Goal: Information Seeking & Learning: Find specific fact

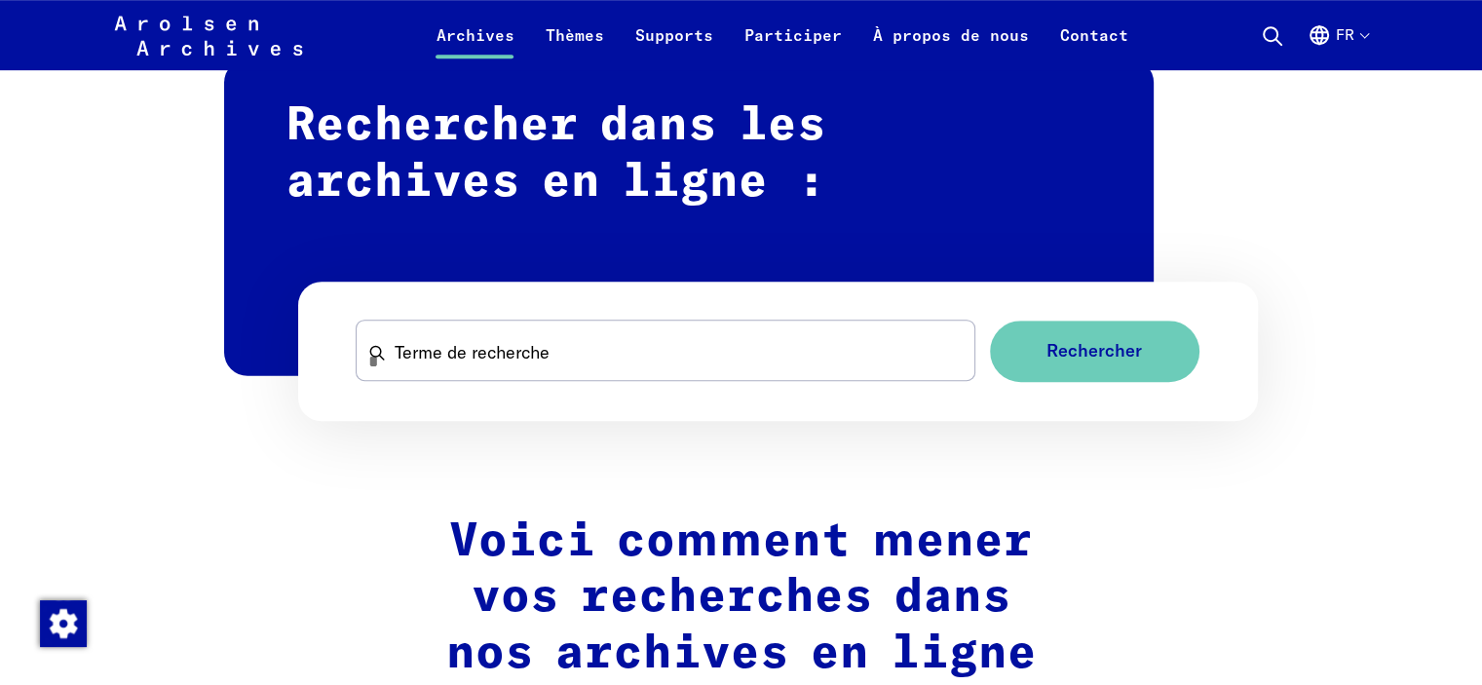
scroll to position [1169, 0]
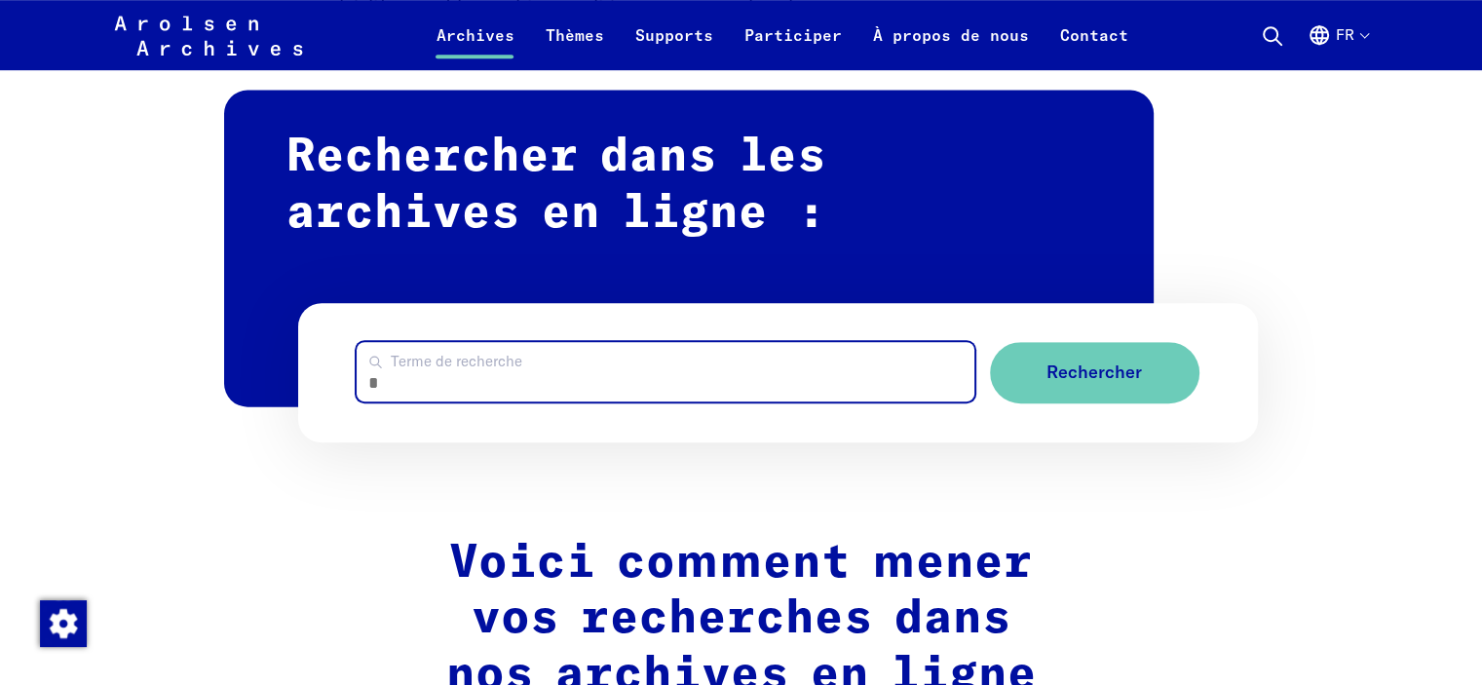
click at [488, 377] on input "Terme de recherche" at bounding box center [665, 371] width 617 height 59
type input "**********"
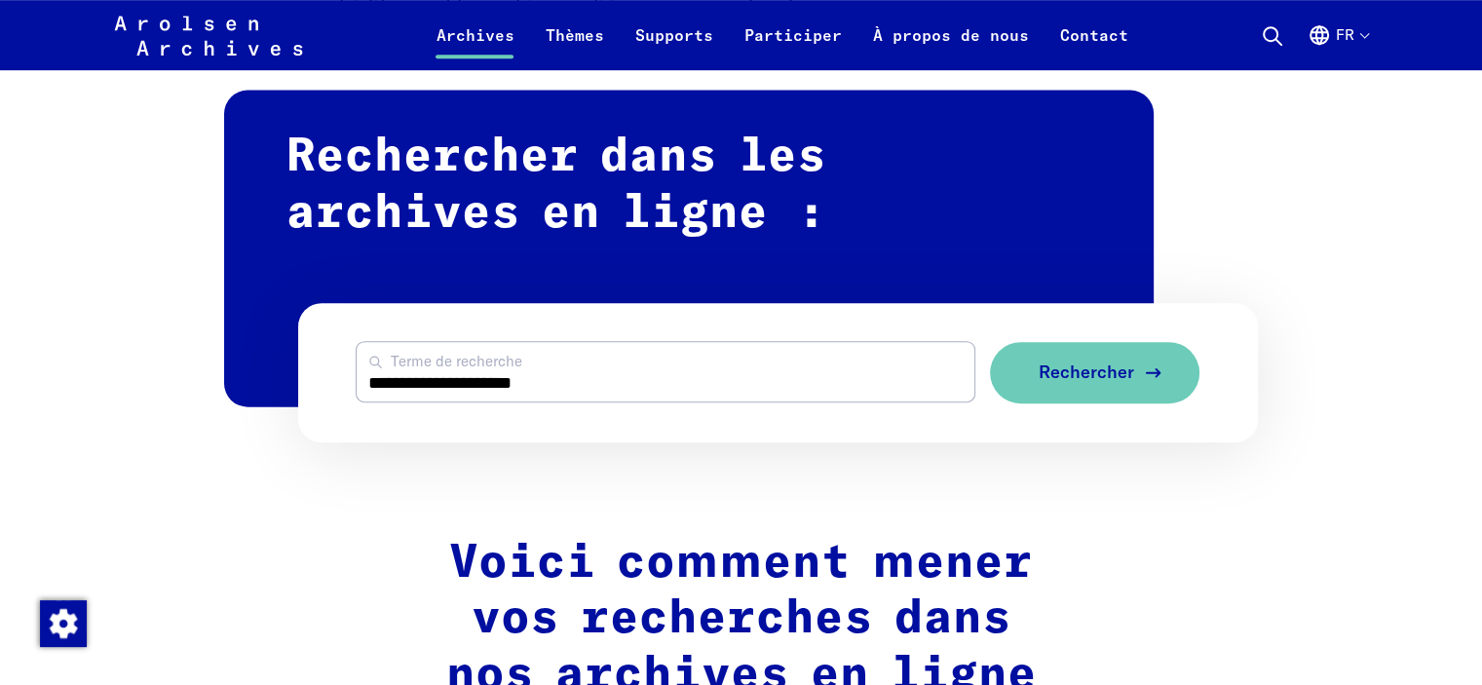
click at [1116, 373] on span "Rechercher" at bounding box center [1086, 372] width 95 height 20
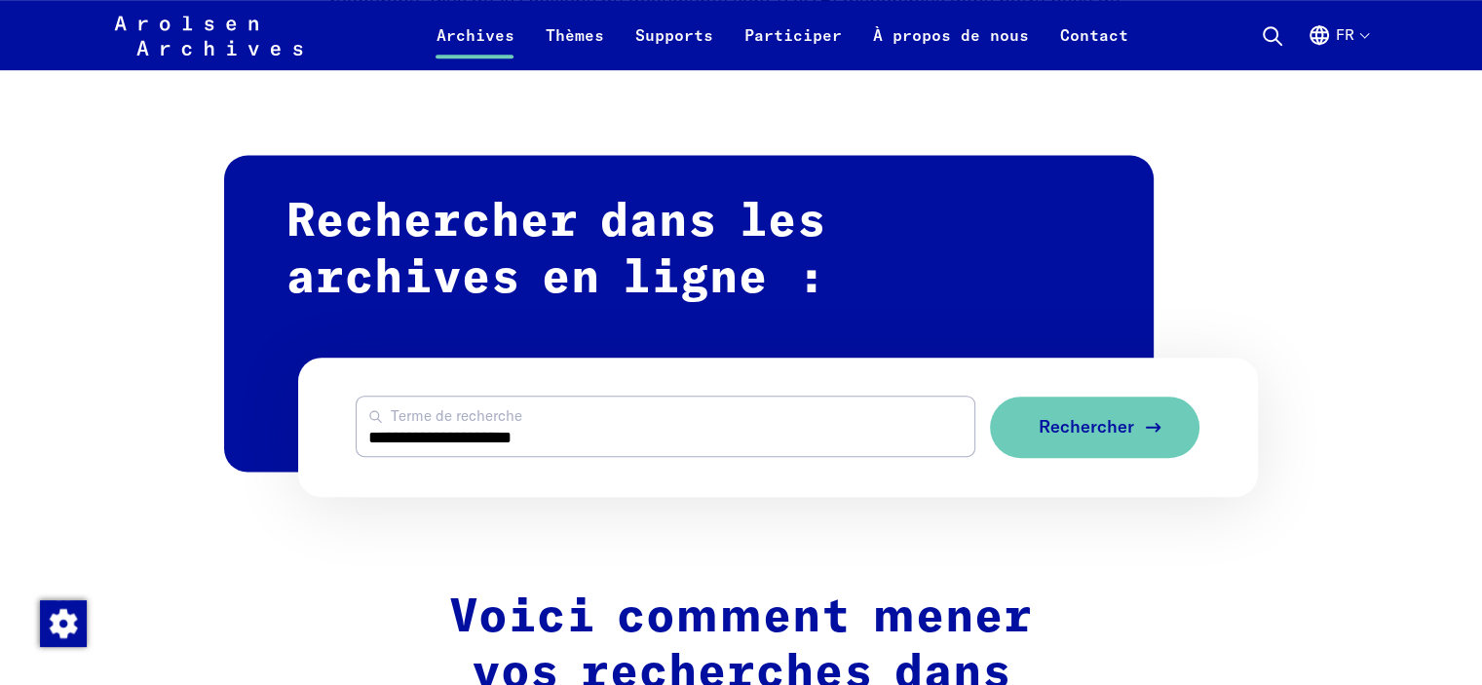
scroll to position [974, 0]
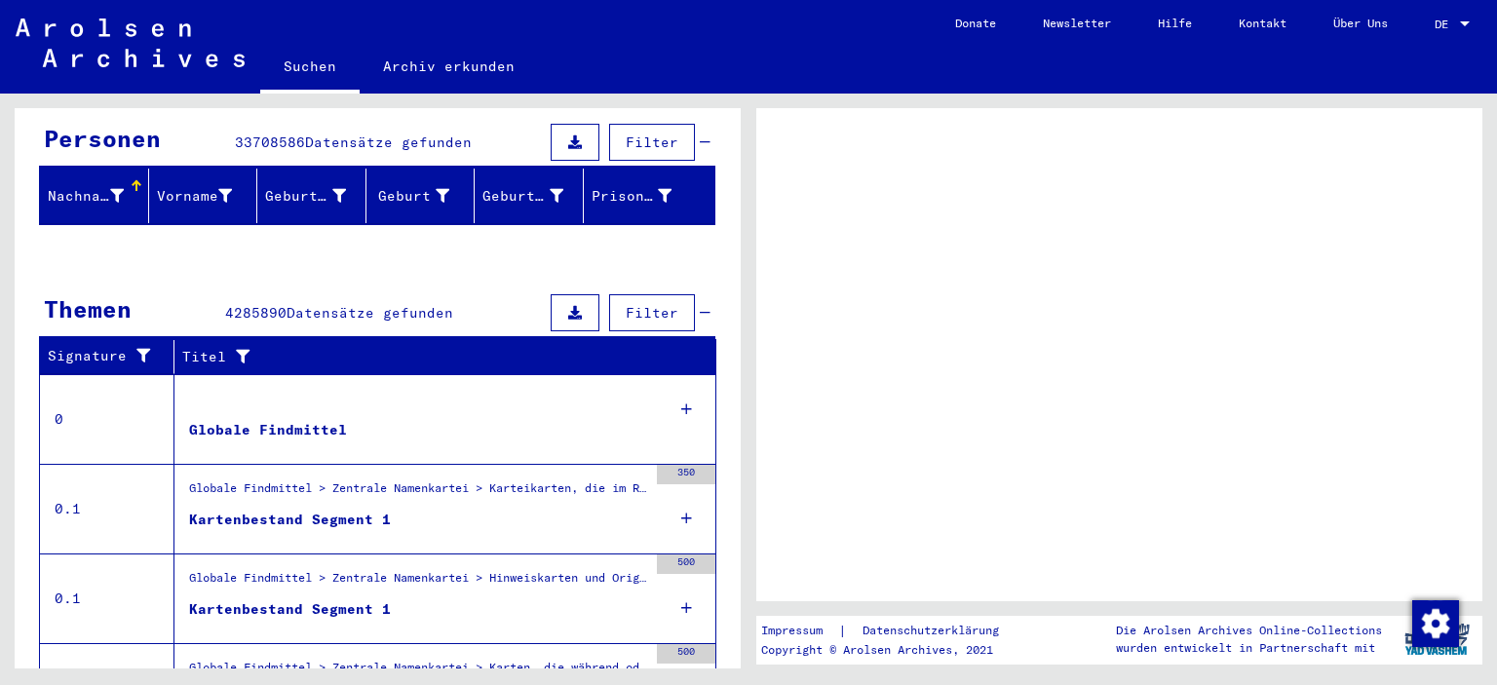
scroll to position [195, 0]
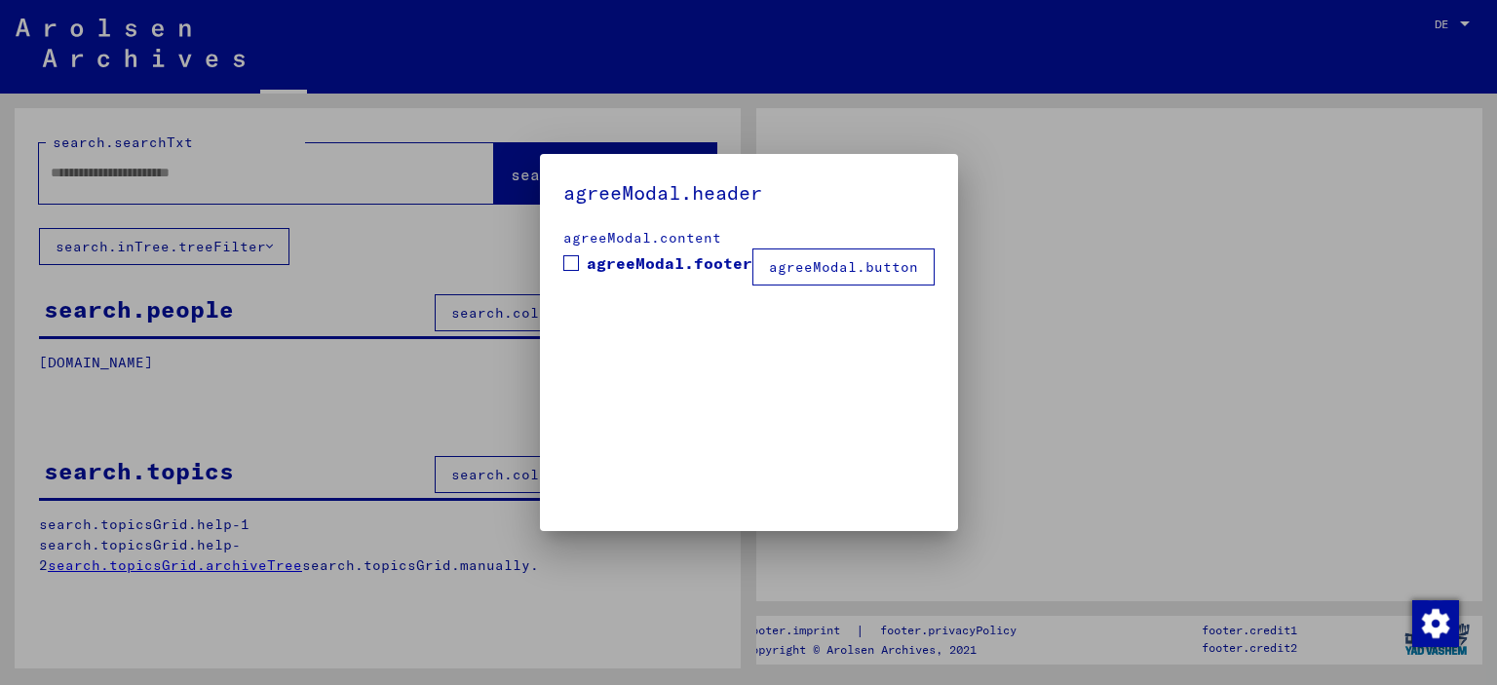
type input "**********"
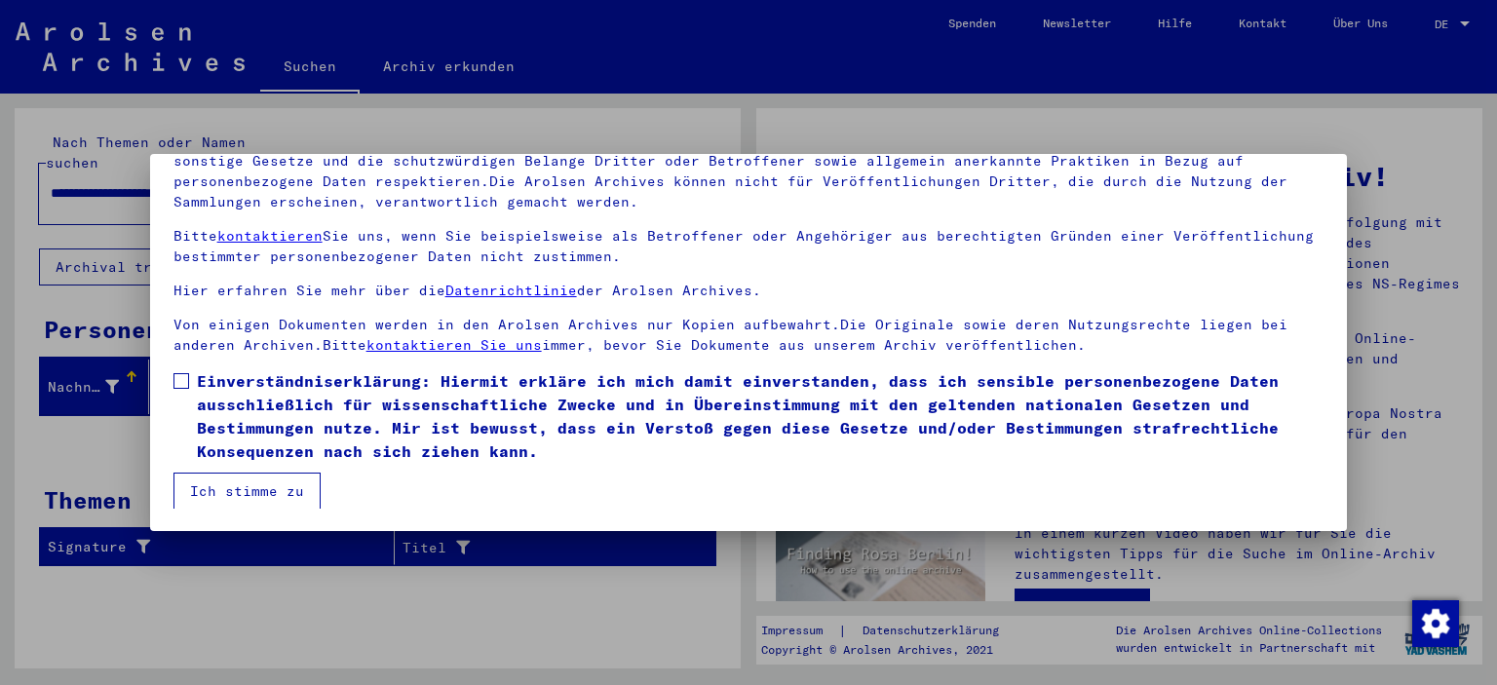
scroll to position [166, 0]
click at [183, 373] on span at bounding box center [181, 380] width 16 height 16
click at [248, 488] on button "Ich stimme zu" at bounding box center [246, 490] width 147 height 37
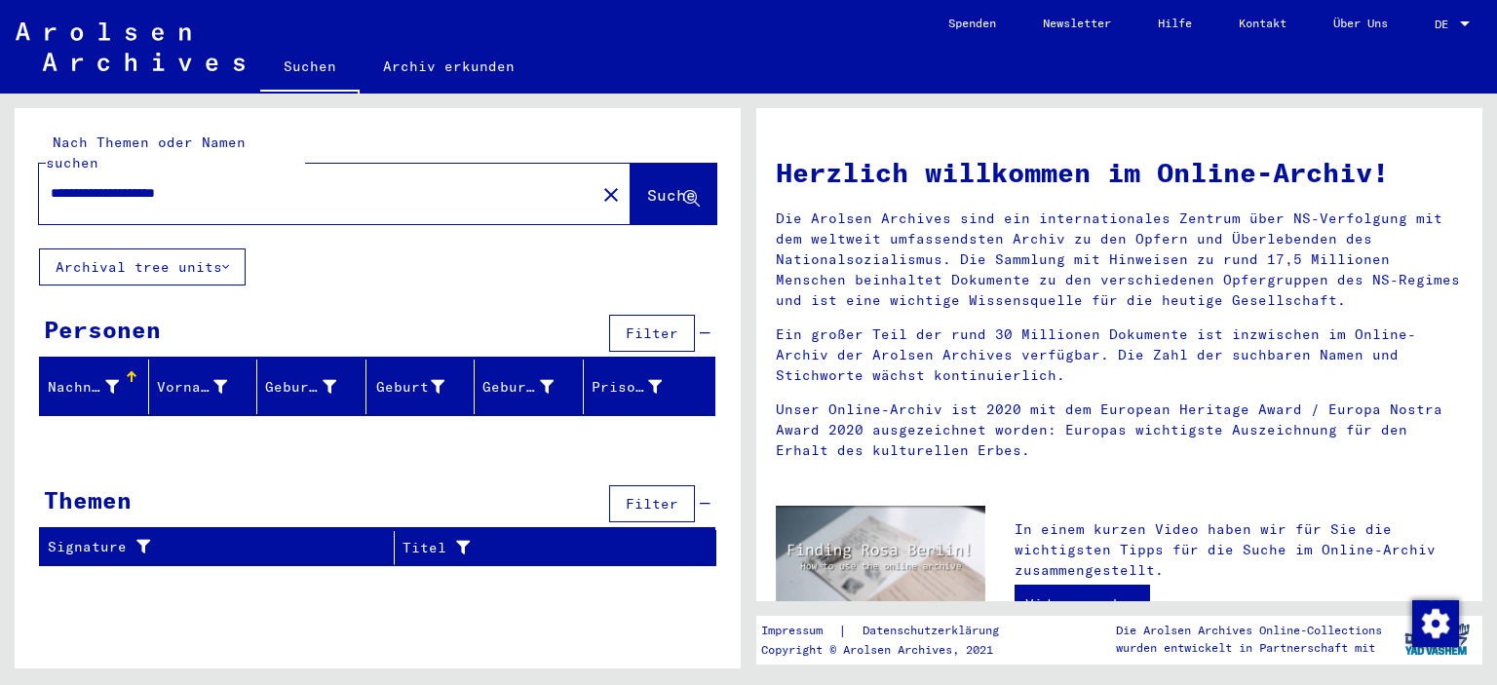
scroll to position [0, 0]
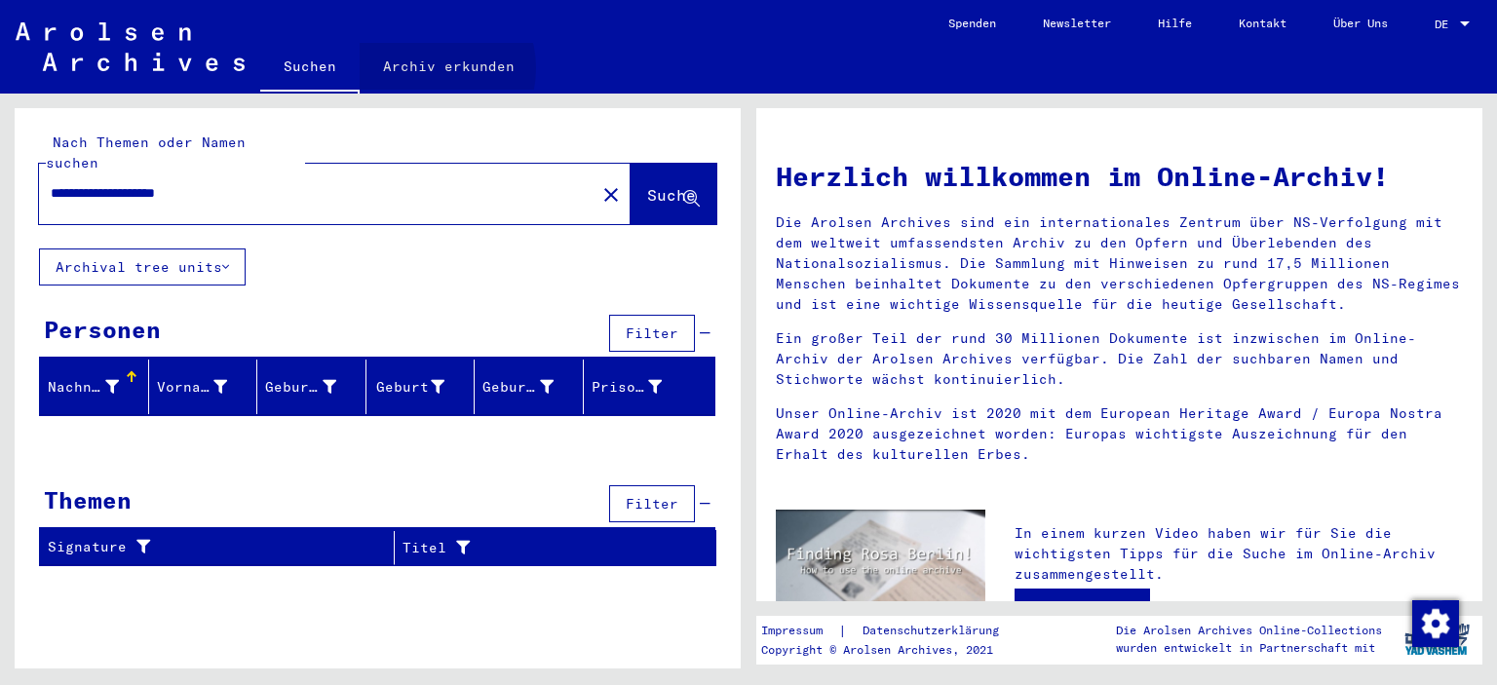
click at [425, 68] on link "Archiv erkunden" at bounding box center [449, 66] width 178 height 47
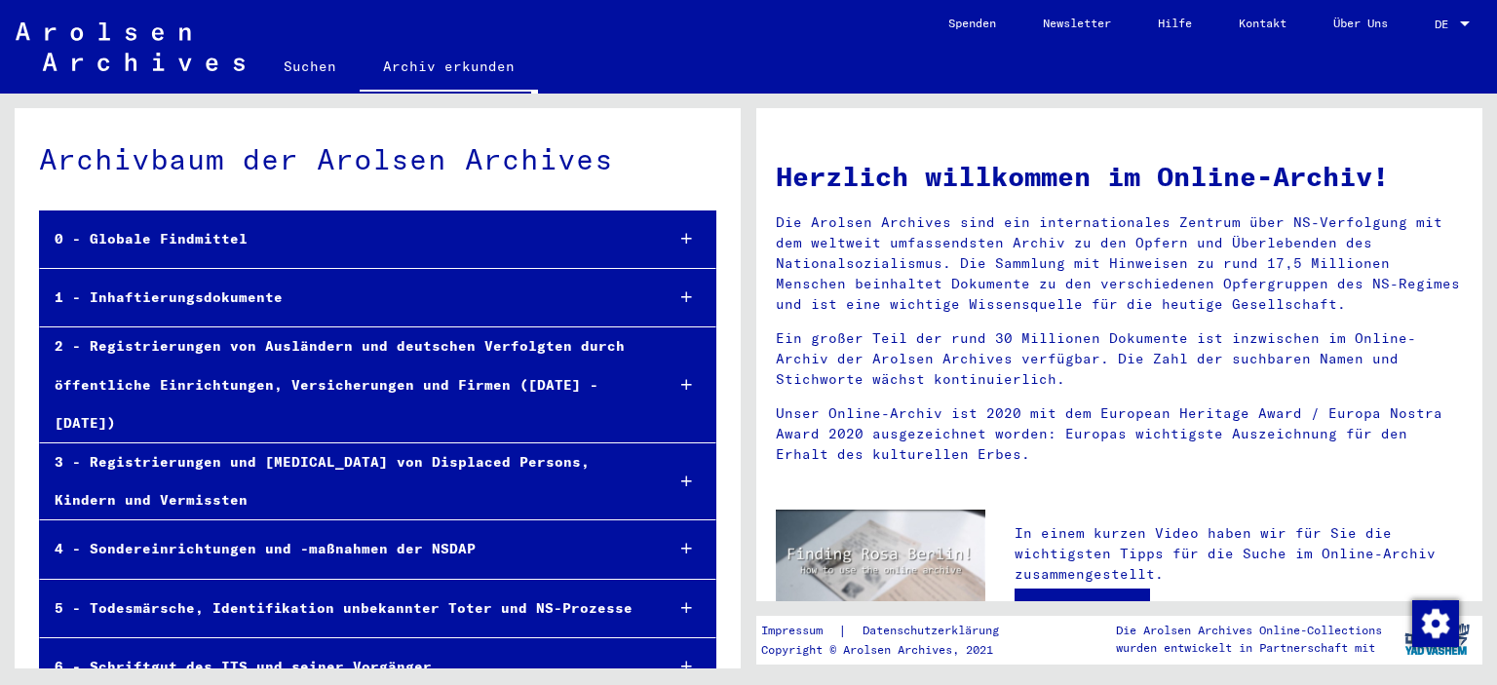
click at [1469, 18] on div at bounding box center [1465, 25] width 18 height 14
click at [1434, 31] on span "English" at bounding box center [1415, 34] width 48 height 15
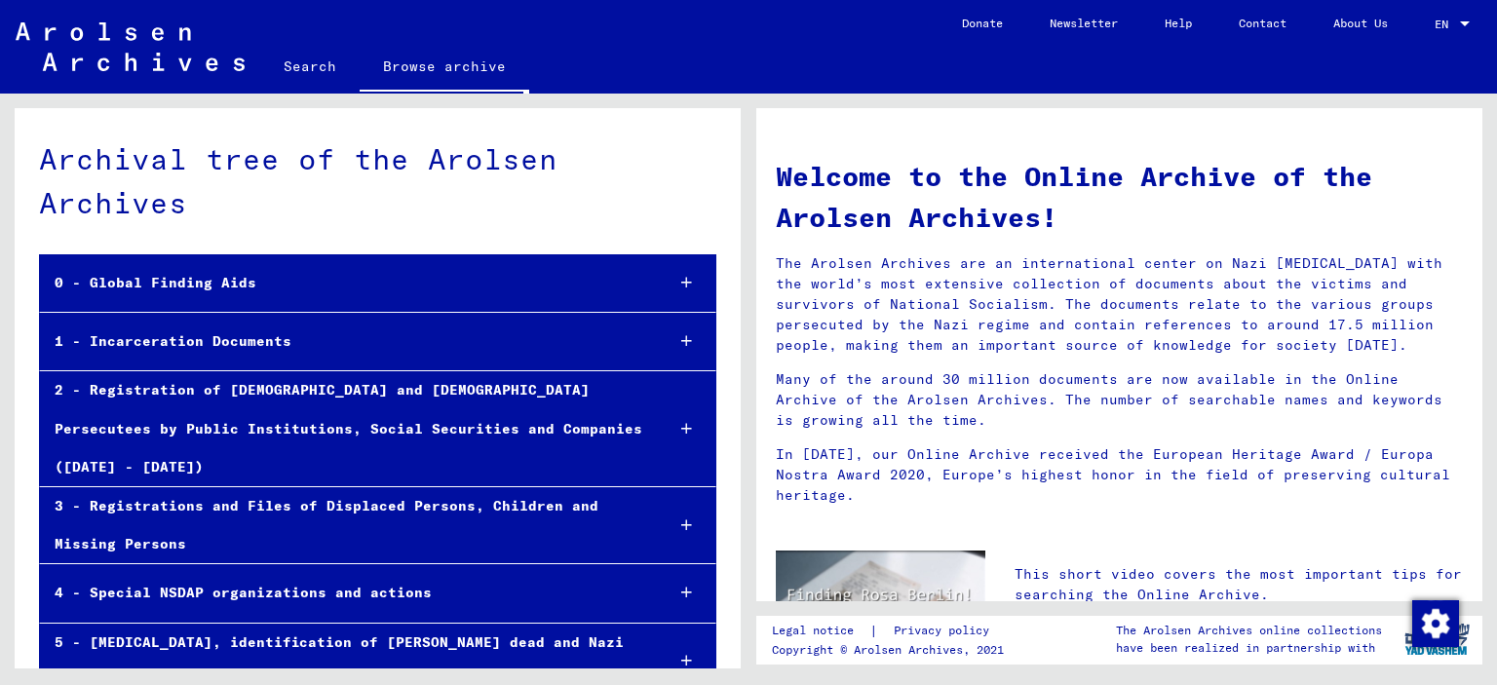
click at [681, 518] on icon at bounding box center [686, 525] width 11 height 14
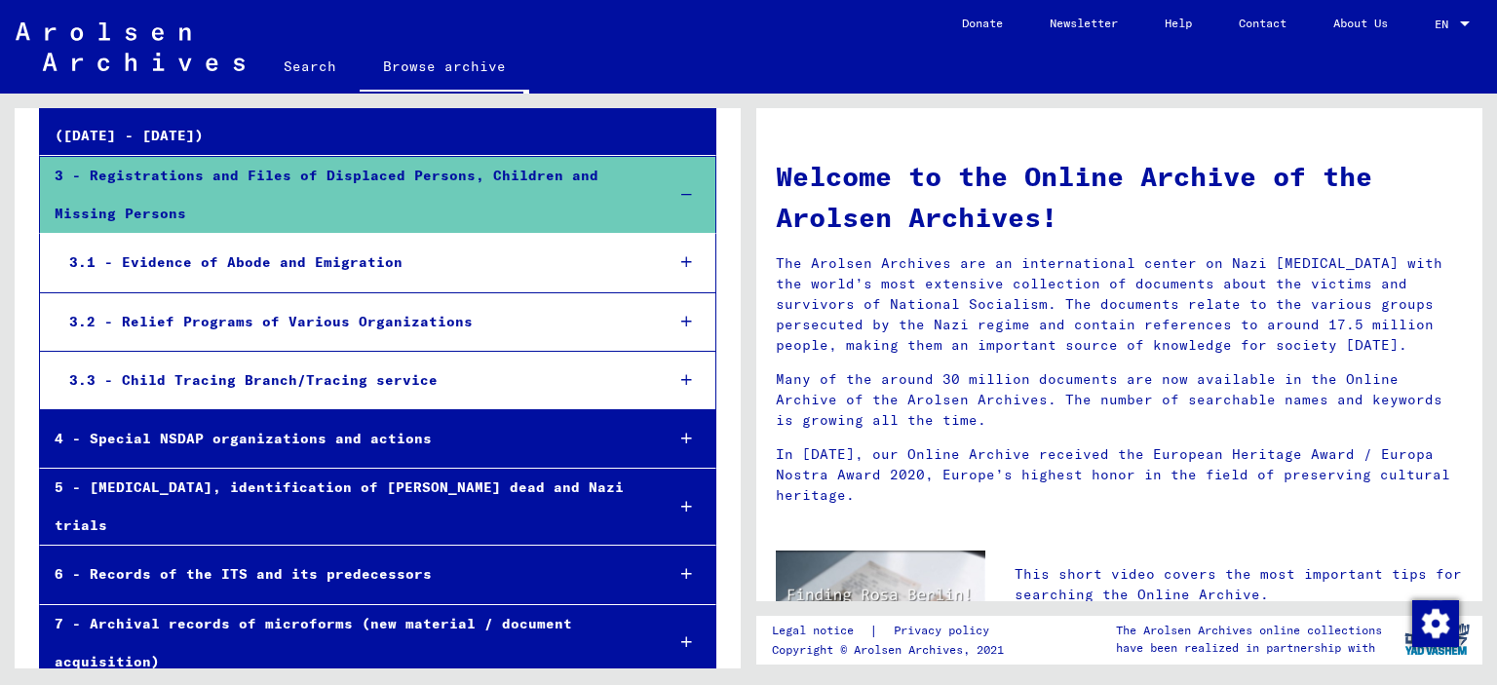
scroll to position [354, 0]
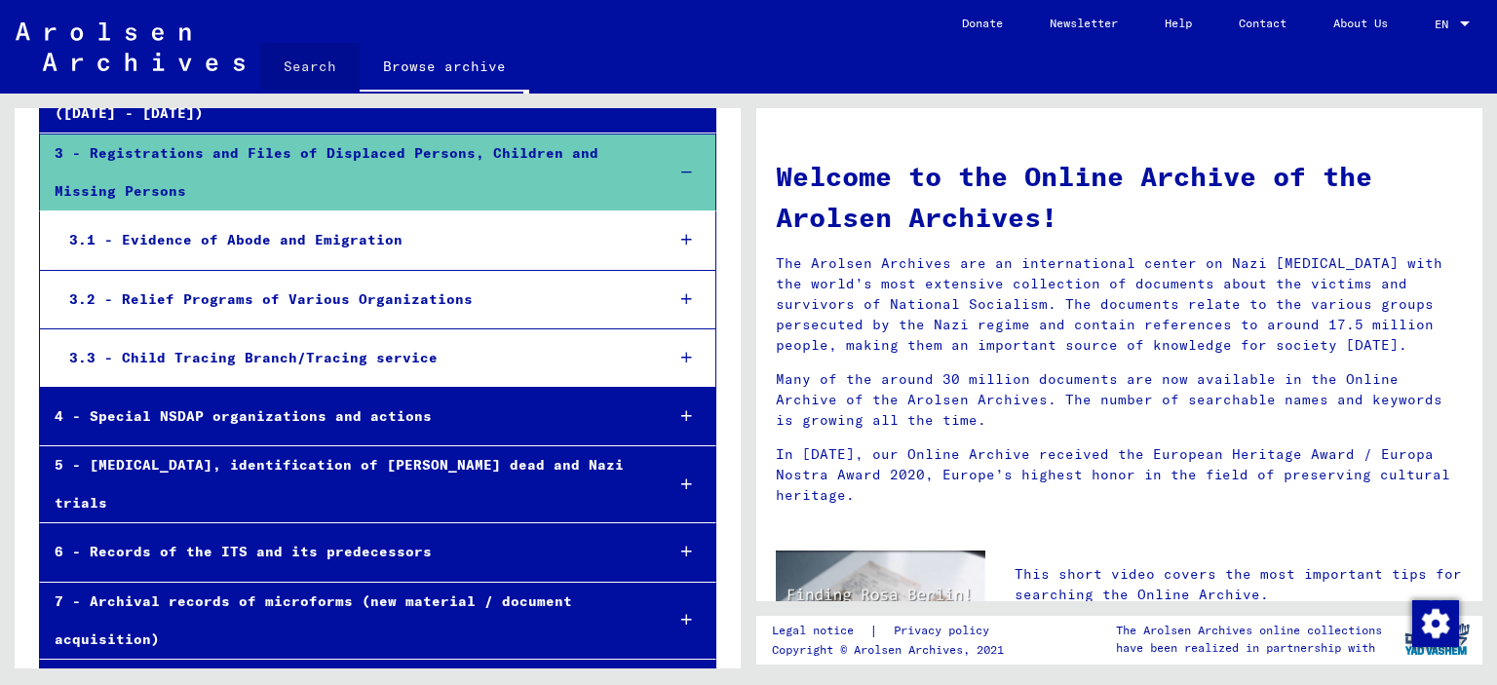
click at [320, 69] on link "Search" at bounding box center [309, 66] width 99 height 47
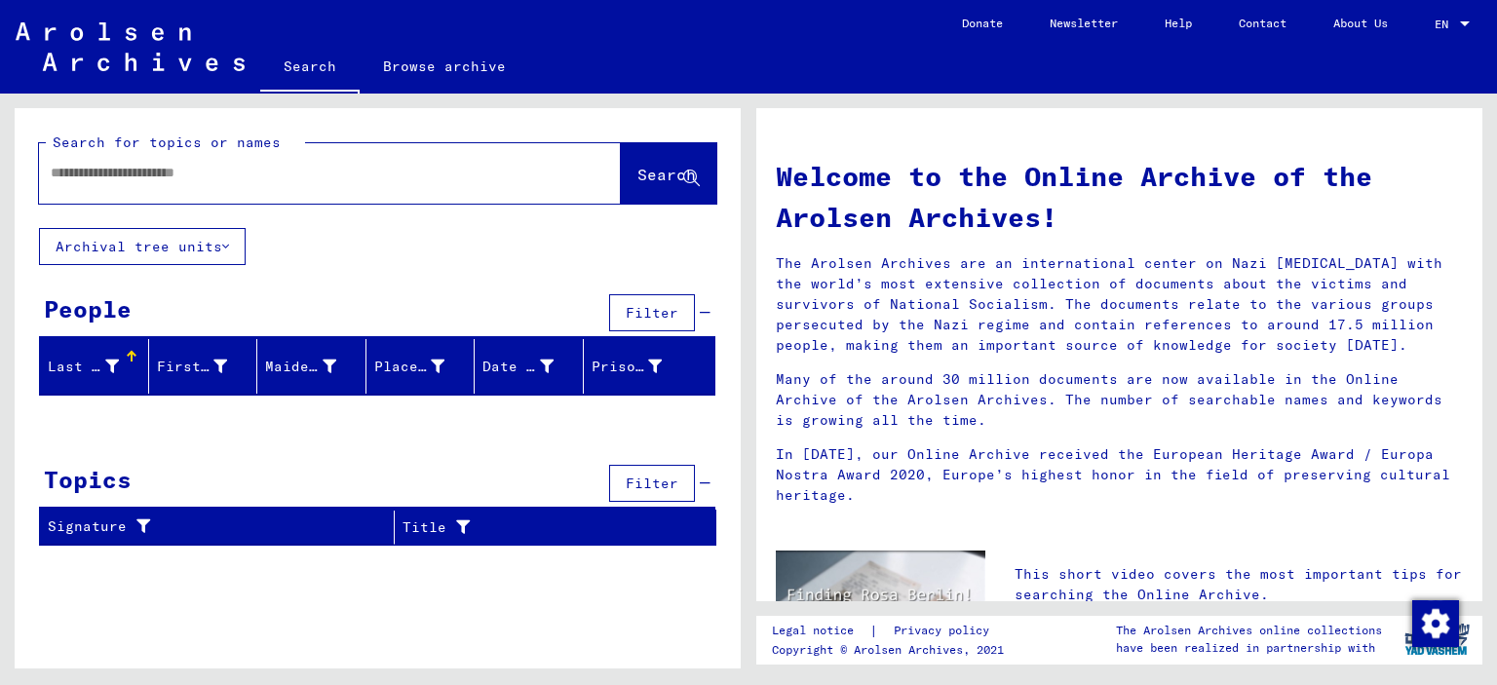
click at [197, 168] on input "text" at bounding box center [307, 173] width 512 height 20
click at [637, 182] on span "Search" at bounding box center [666, 174] width 58 height 19
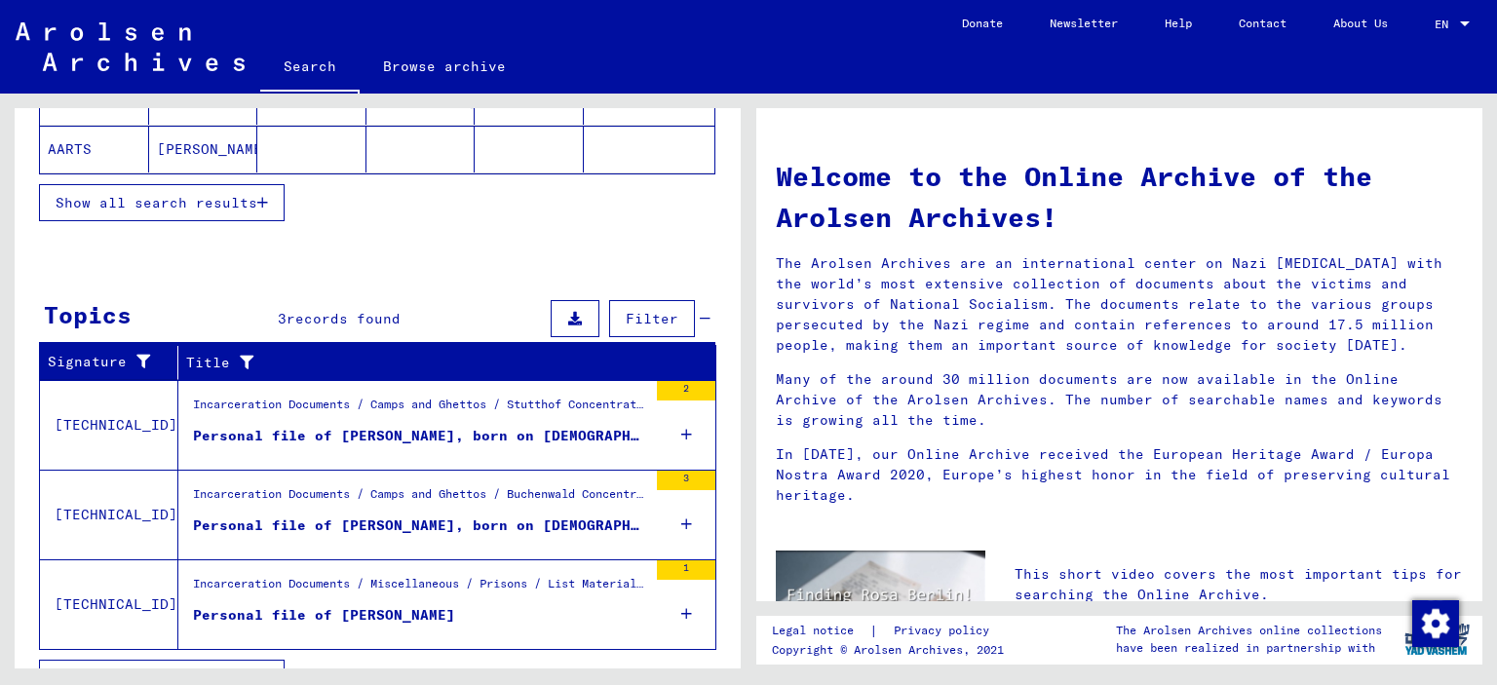
scroll to position [492, 0]
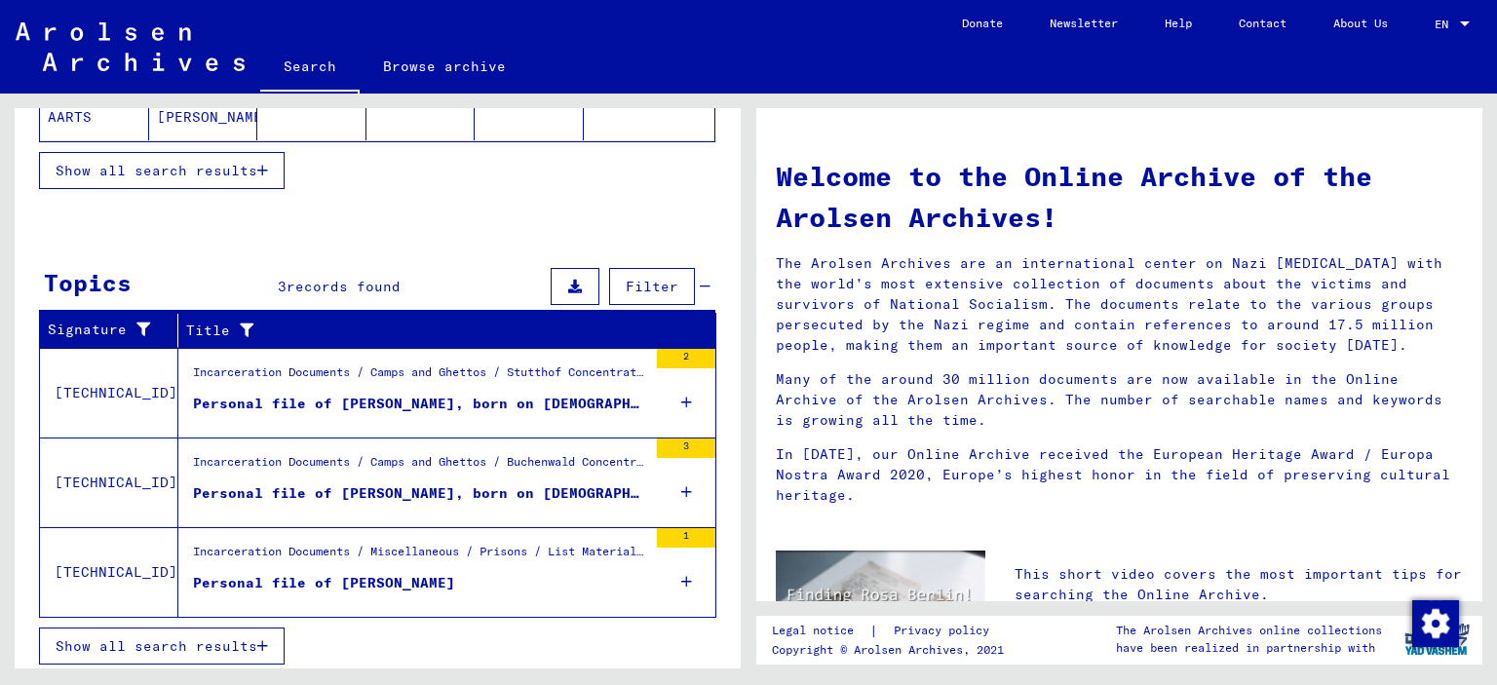
click at [227, 637] on span "Show all search results" at bounding box center [157, 646] width 202 height 18
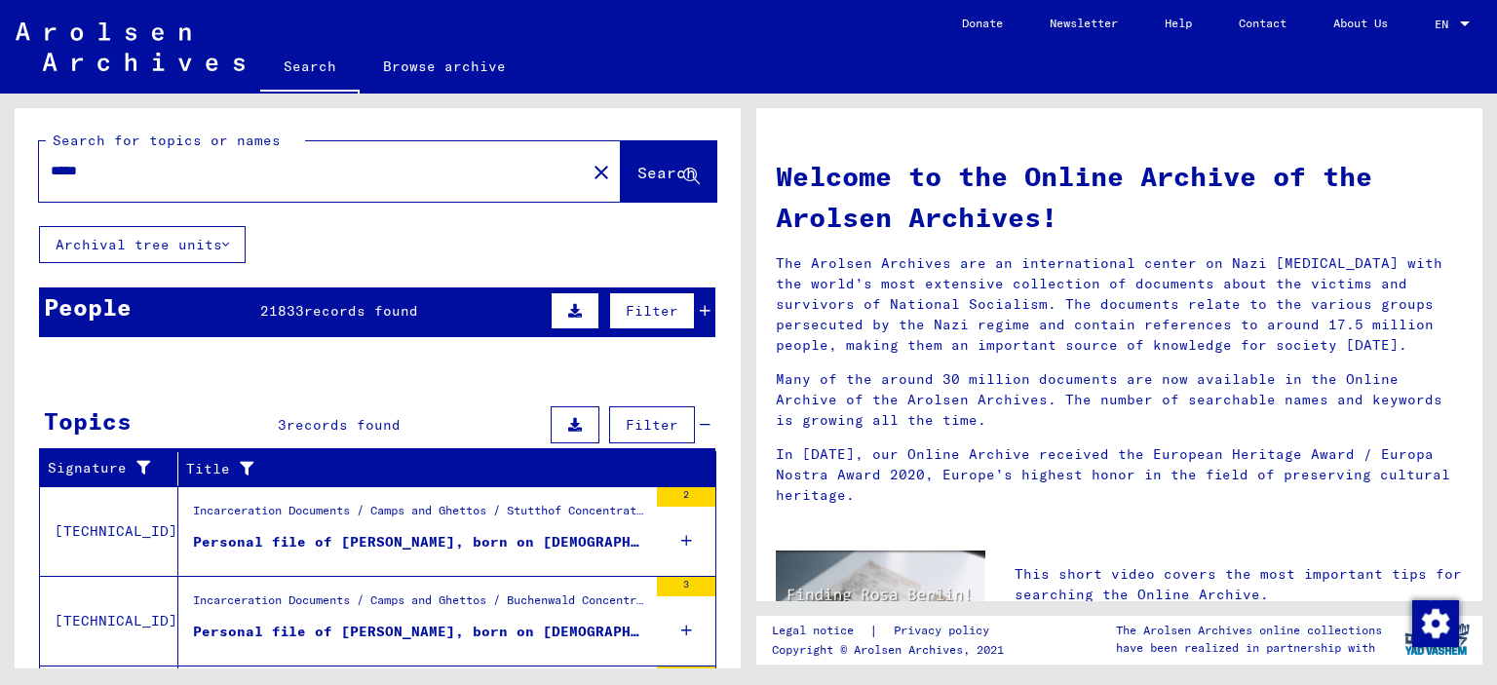
scroll to position [0, 0]
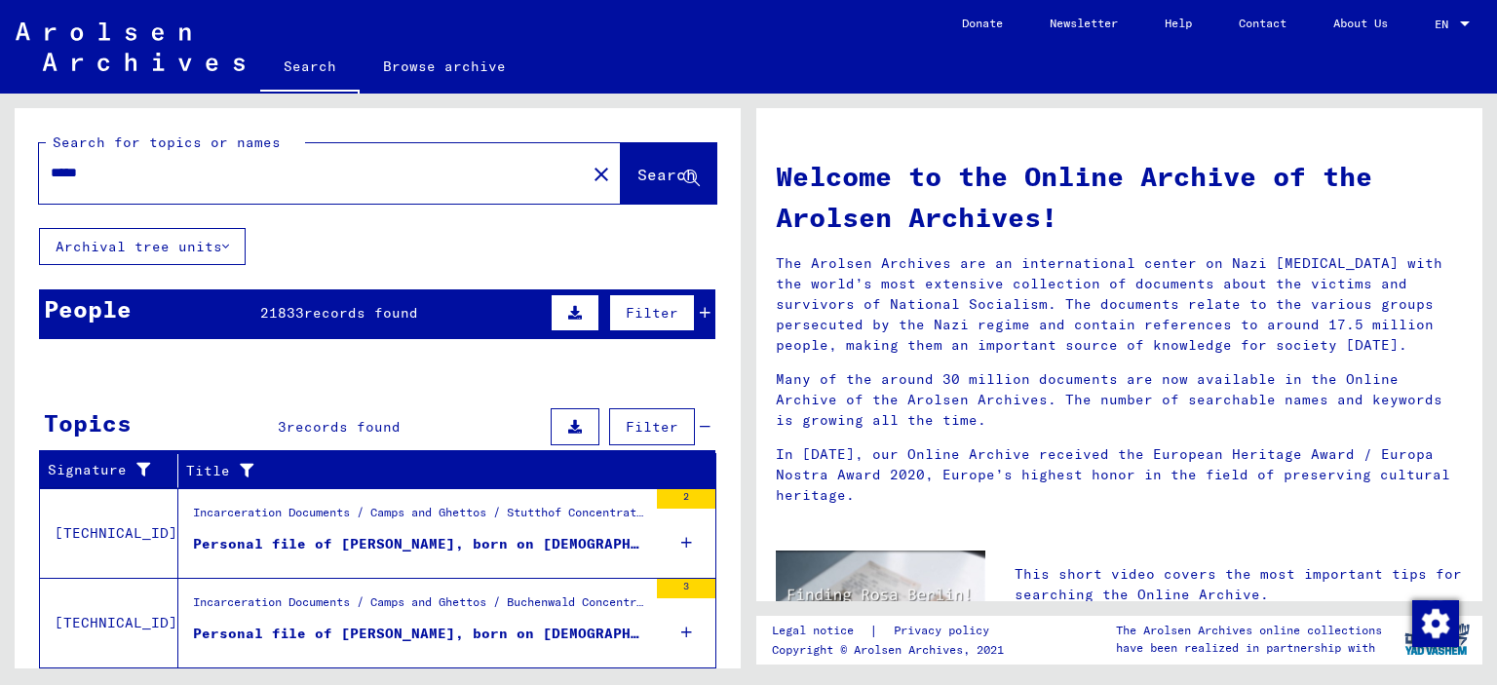
click at [189, 177] on input "*****" at bounding box center [307, 173] width 512 height 20
click at [640, 171] on span "Search" at bounding box center [666, 174] width 58 height 19
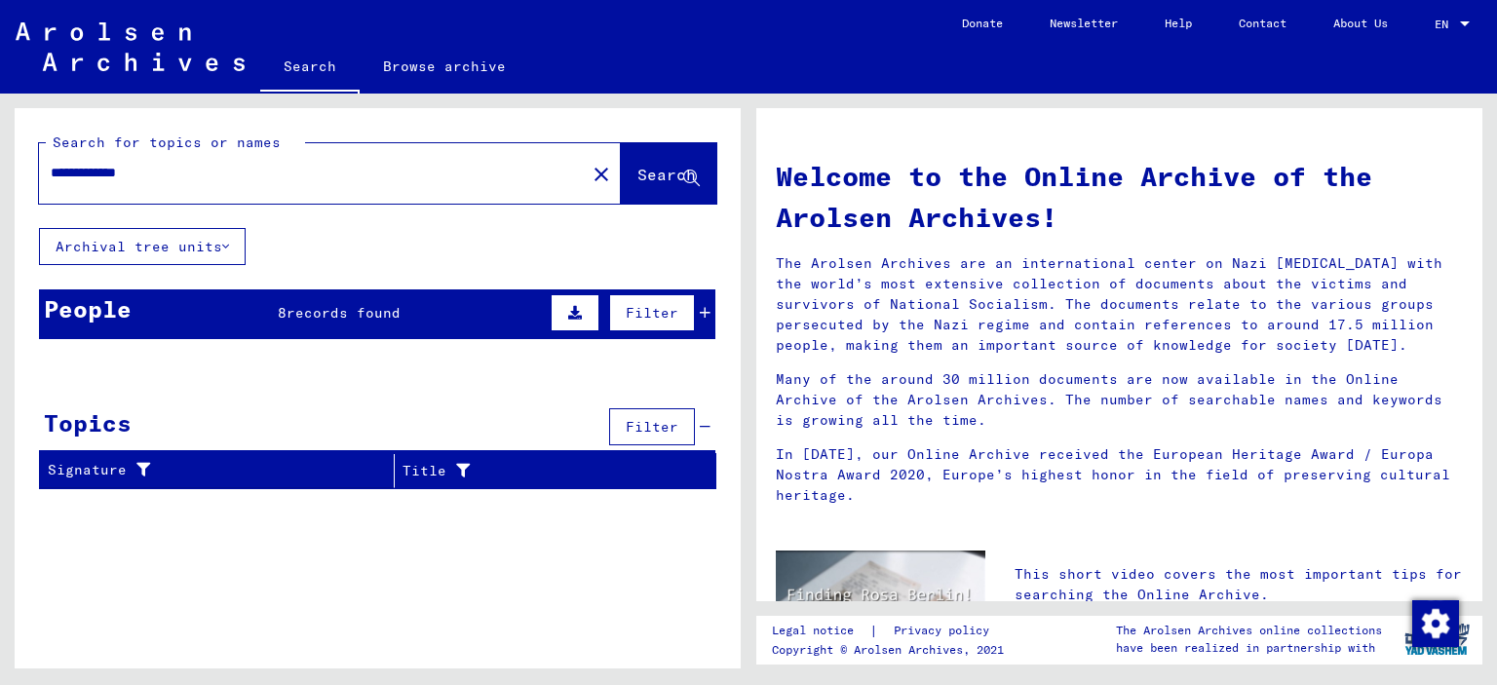
click at [172, 164] on input "**********" at bounding box center [307, 173] width 512 height 20
click at [637, 168] on span "Search" at bounding box center [666, 174] width 58 height 19
click at [182, 174] on input "**********" at bounding box center [307, 173] width 512 height 20
type input "*****"
click at [637, 166] on span "Search" at bounding box center [666, 174] width 58 height 19
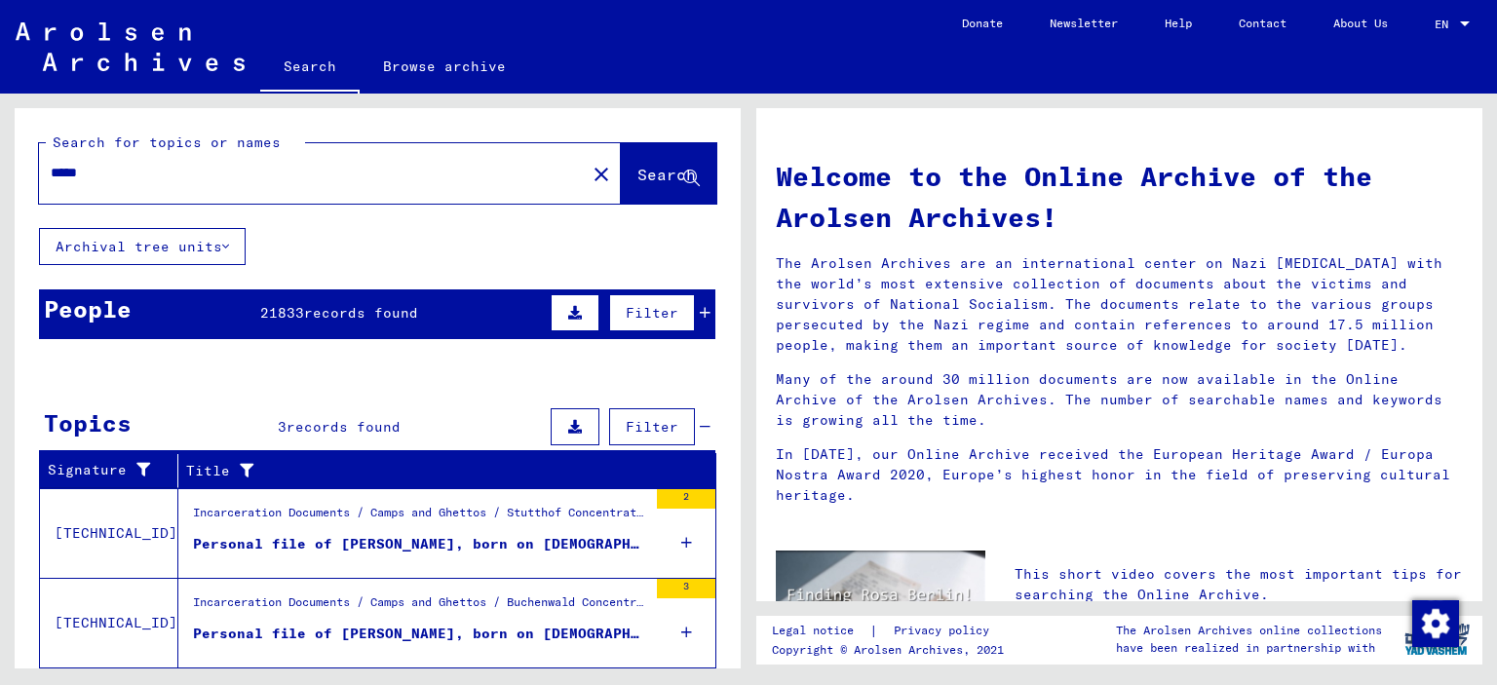
click at [414, 67] on link "Browse archive" at bounding box center [445, 66] width 170 height 47
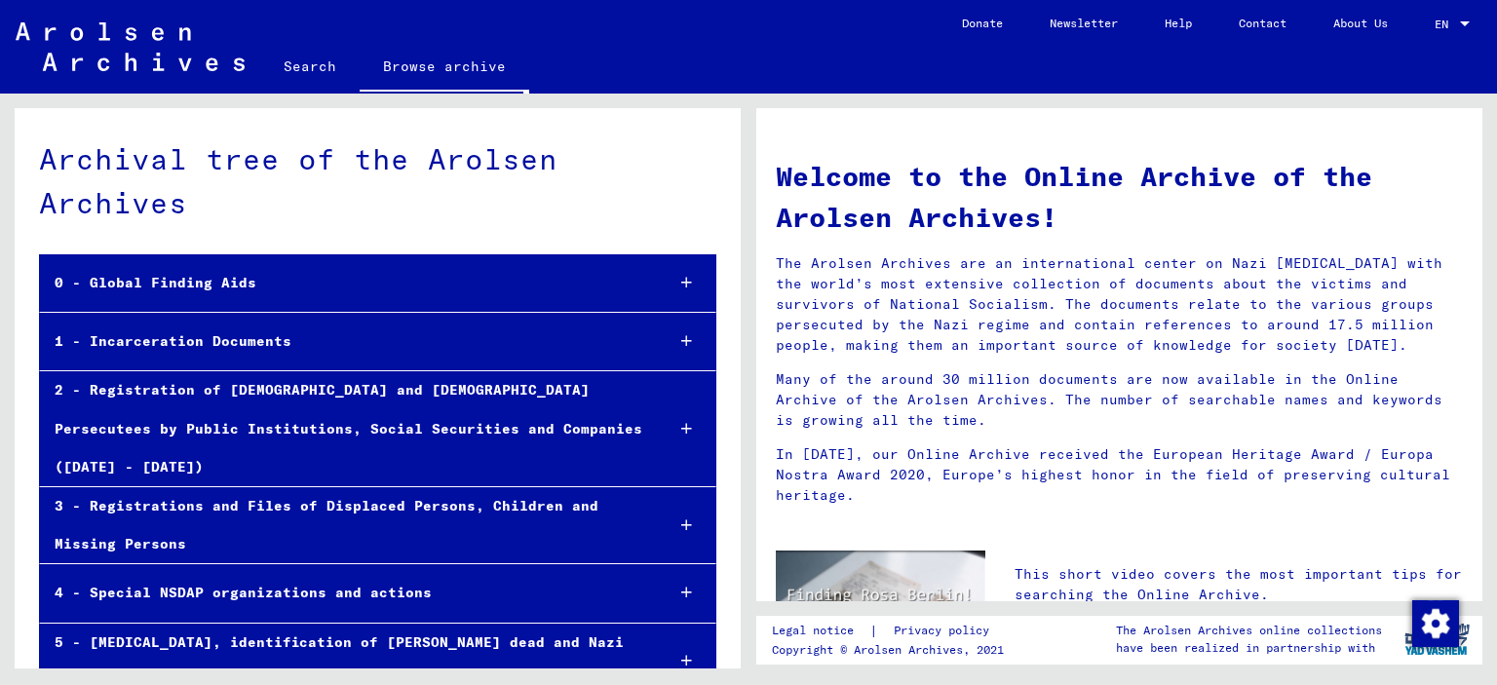
click at [681, 337] on icon at bounding box center [686, 341] width 11 height 14
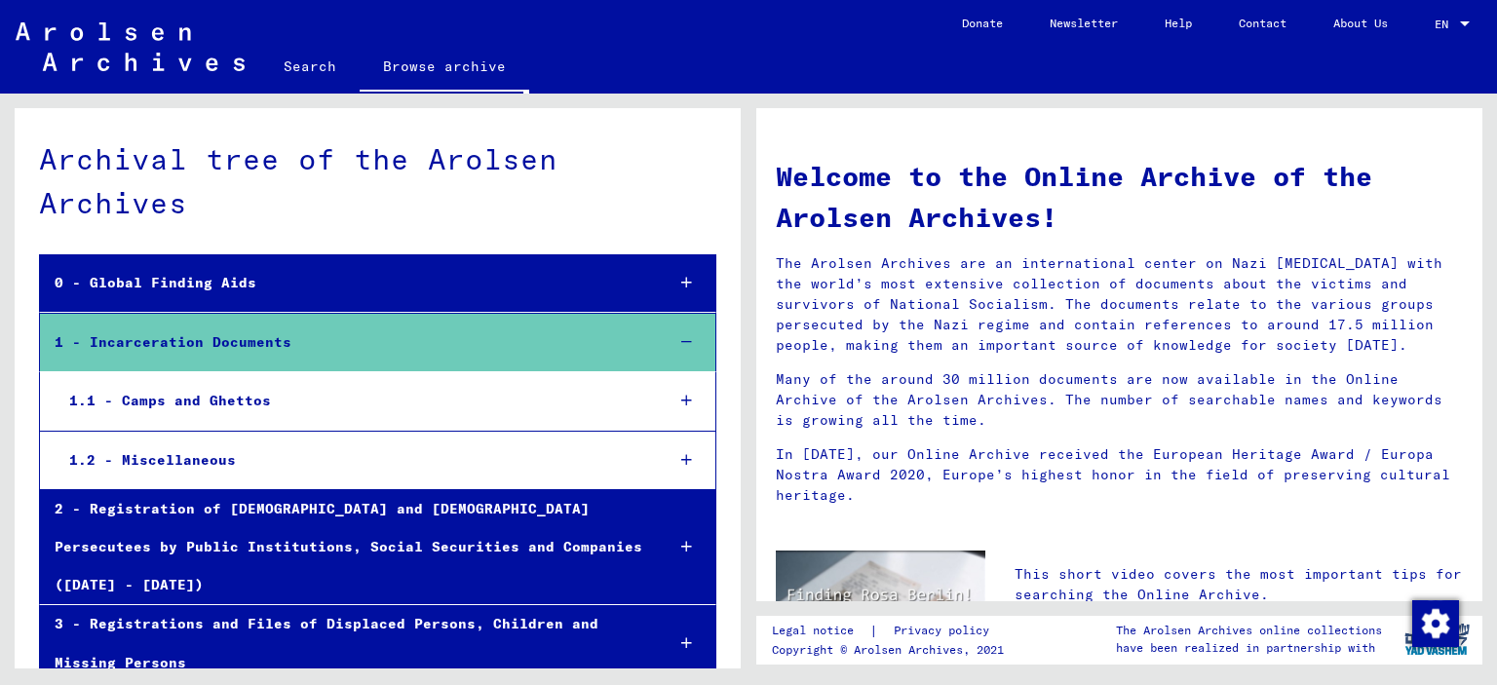
click at [241, 395] on div "1.1 - Camps and Ghettos" at bounding box center [351, 401] width 593 height 38
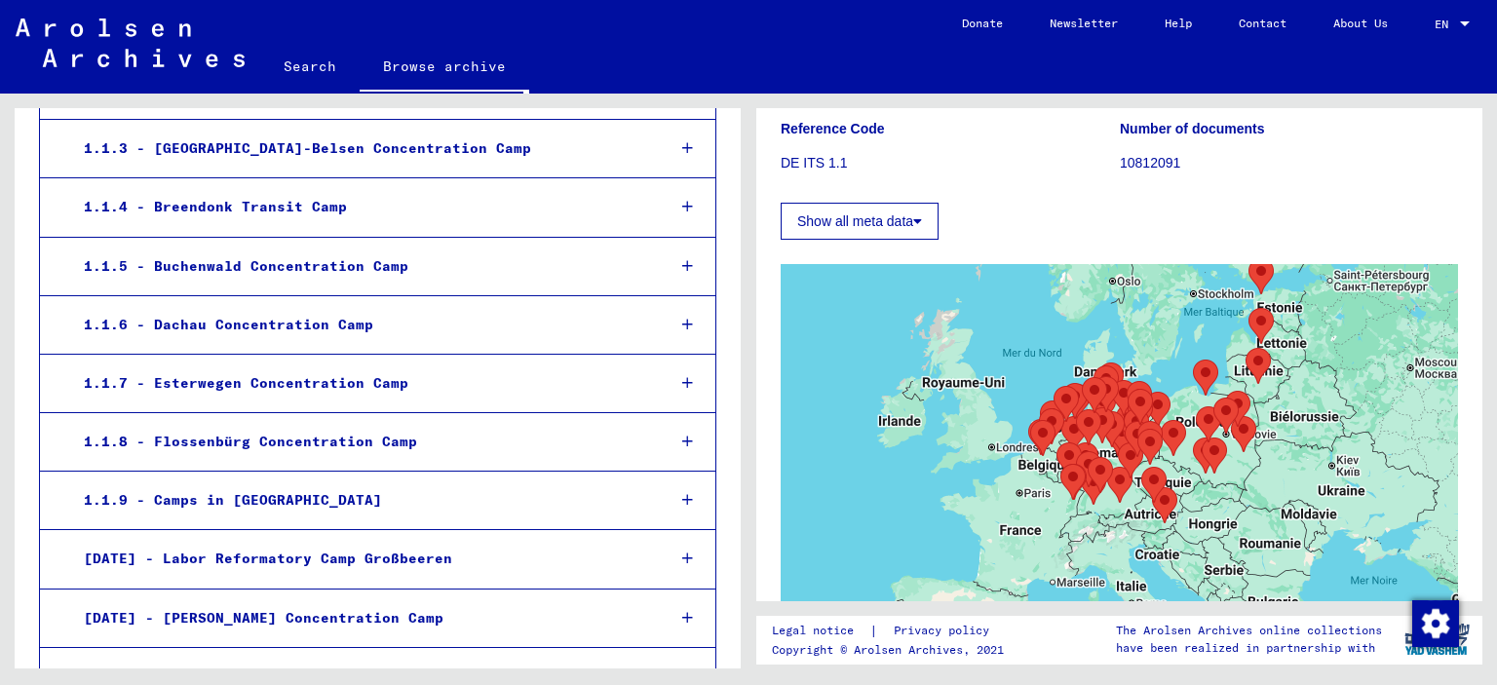
scroll to position [390, 0]
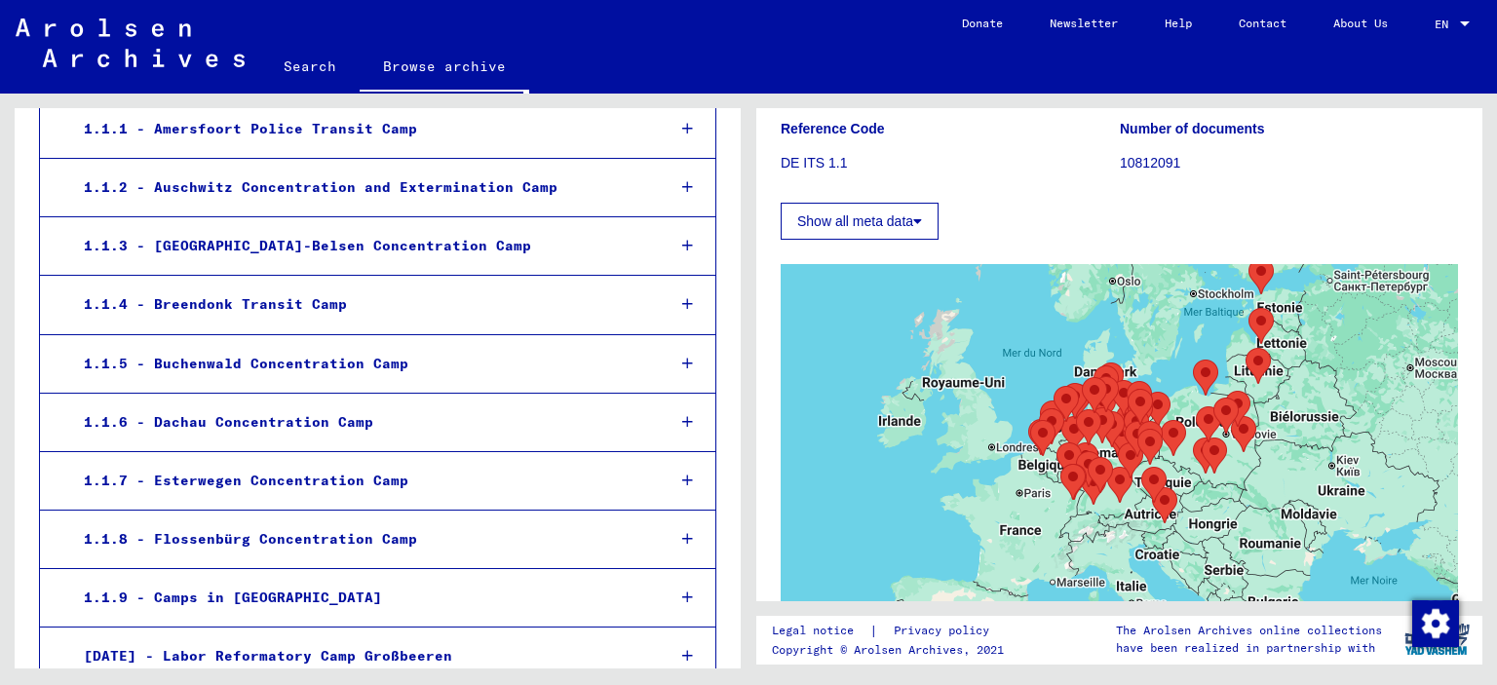
click at [1248, 308] on area "Riga (Kaiserwald) Concentration Camp and Riga Ghetto" at bounding box center [1248, 308] width 0 height 0
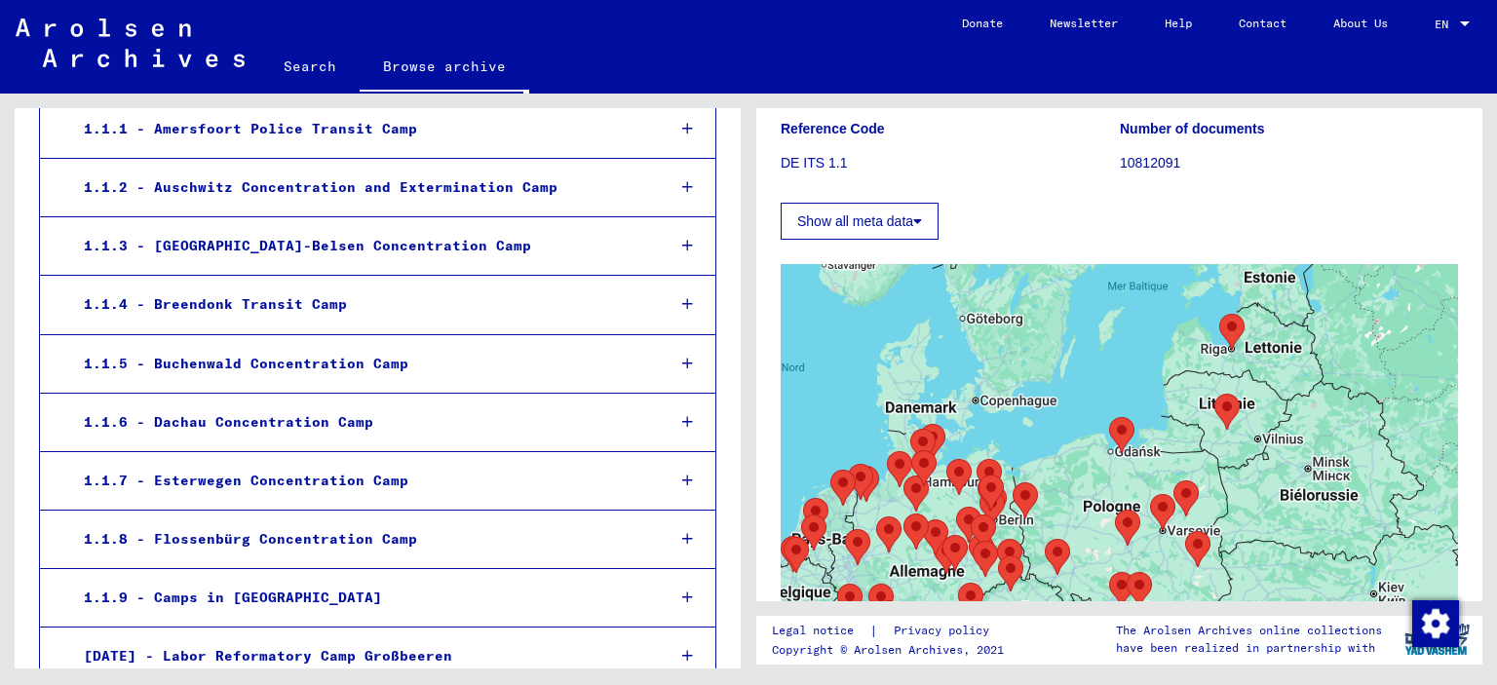
click at [1219, 314] on area "Riga (Kaiserwald) Concentration Camp and Riga Ghetto" at bounding box center [1219, 314] width 0 height 0
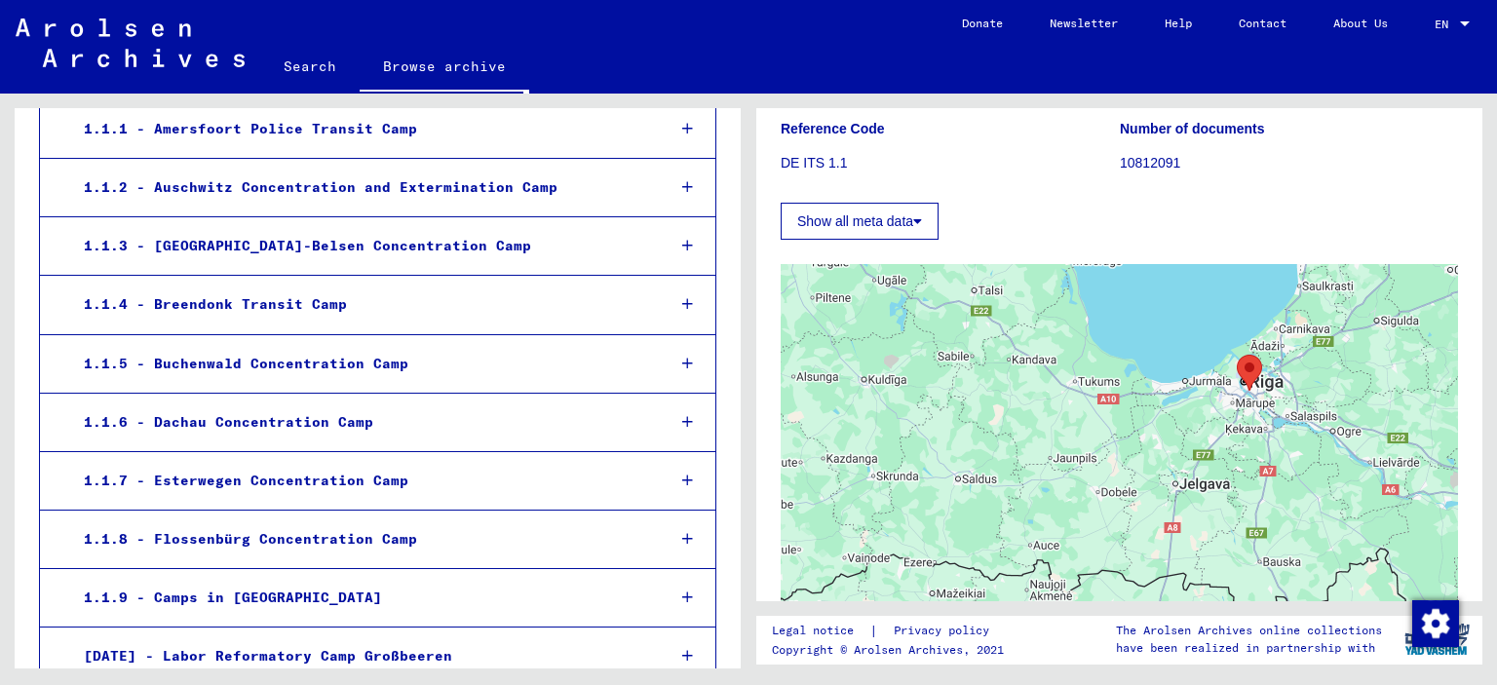
drag, startPoint x: 1232, startPoint y: 329, endPoint x: 1236, endPoint y: 431, distance: 101.5
click at [1237, 431] on div at bounding box center [1118, 507] width 677 height 487
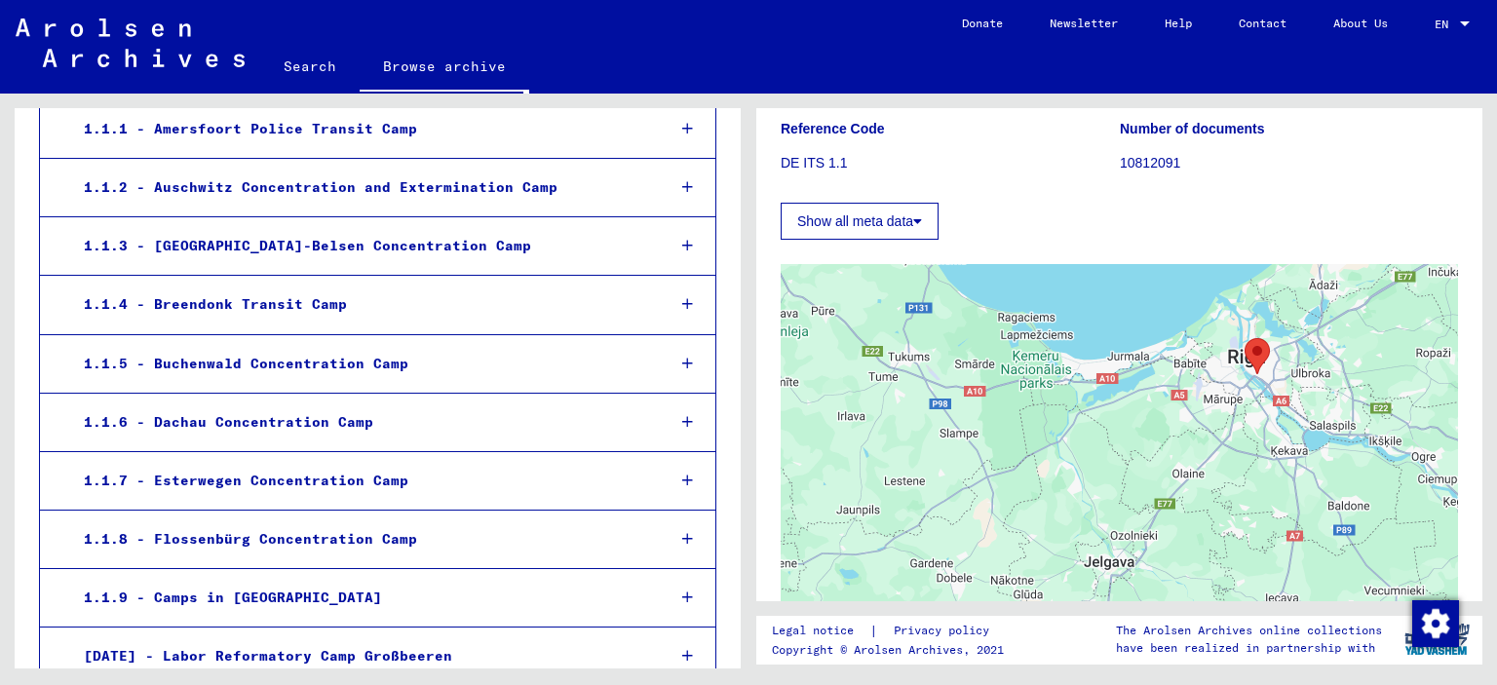
click at [1244, 338] on area "Riga (Kaiserwald) Concentration Camp and Riga Ghetto" at bounding box center [1244, 338] width 0 height 0
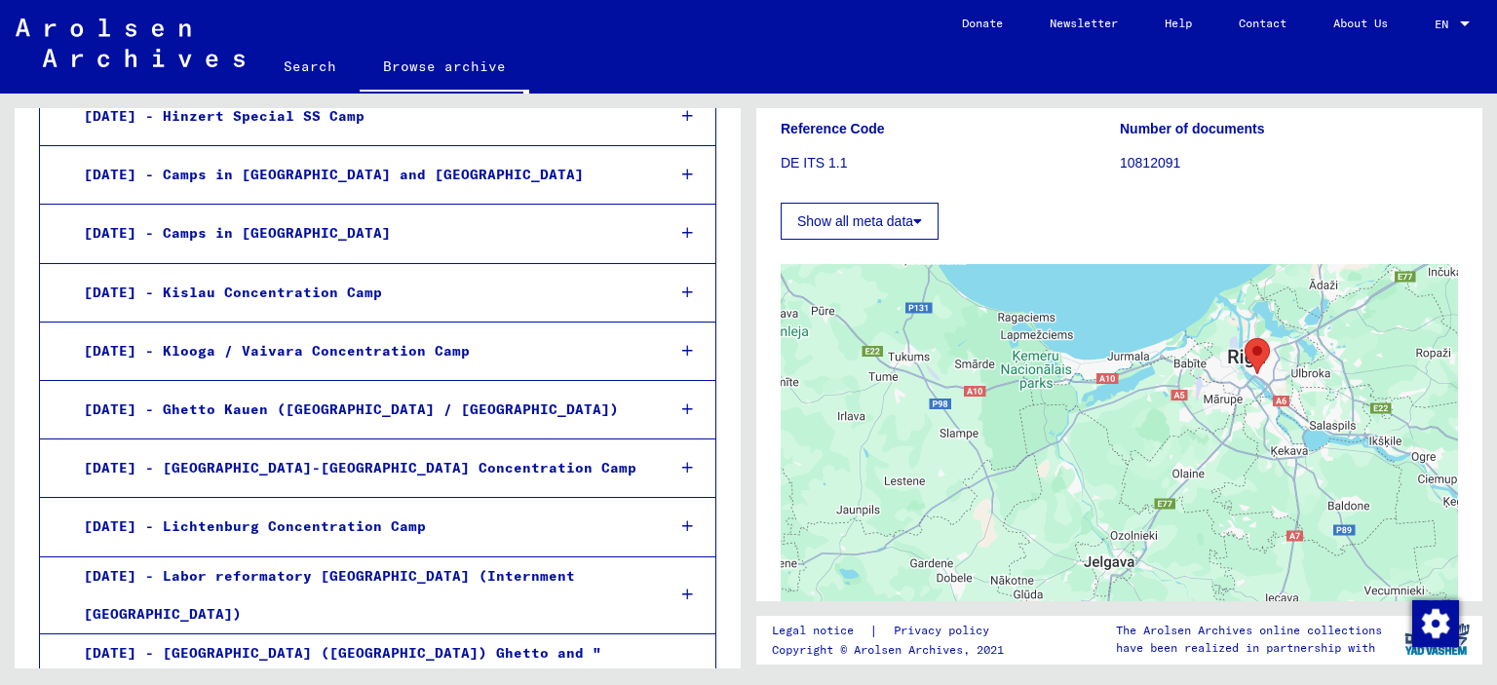
scroll to position [1072, 0]
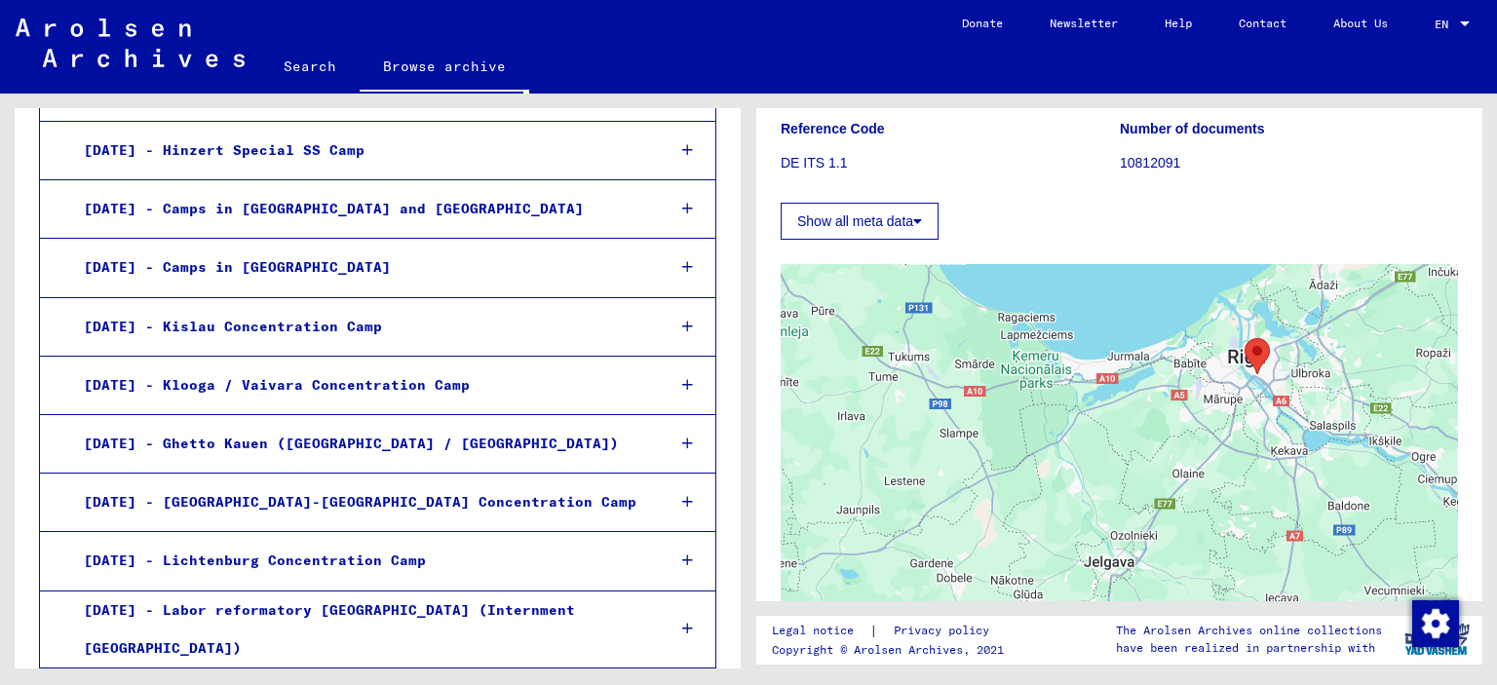
click at [921, 218] on icon at bounding box center [917, 221] width 9 height 14
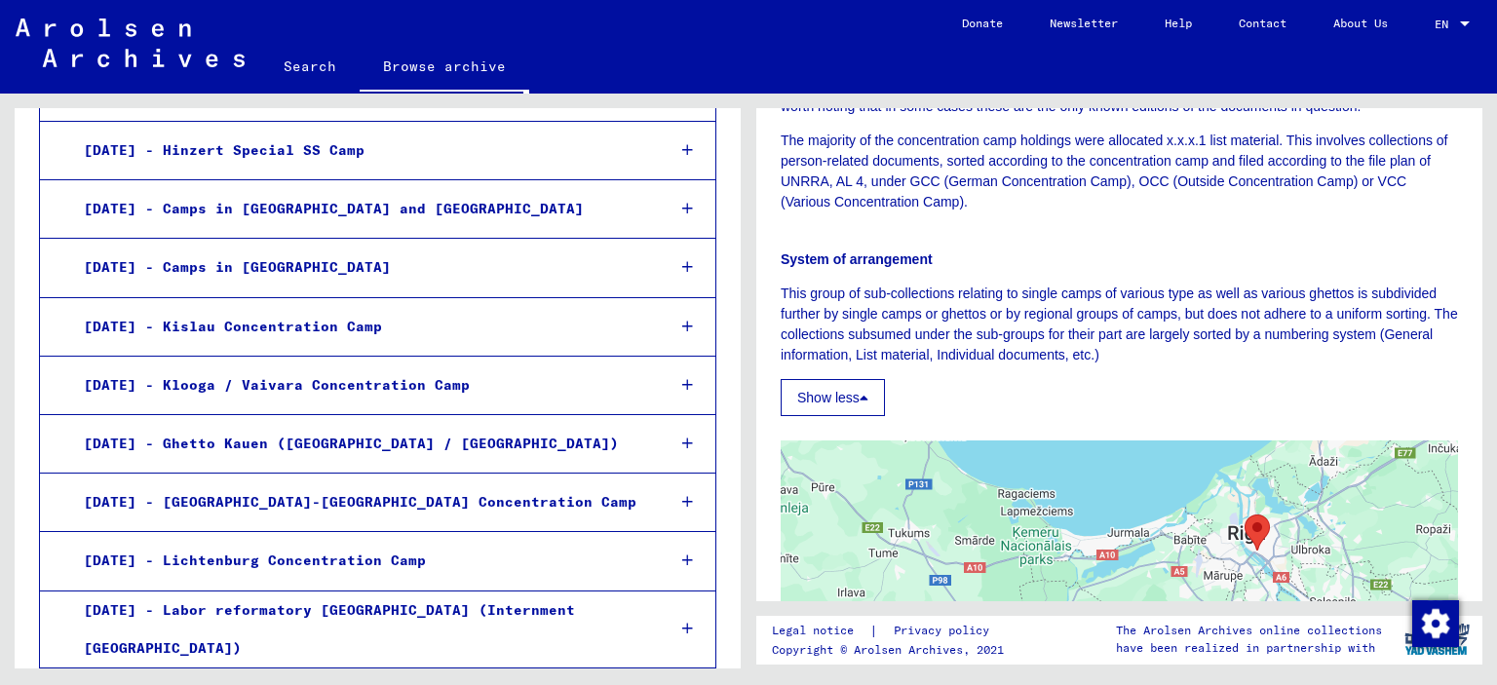
scroll to position [877, 0]
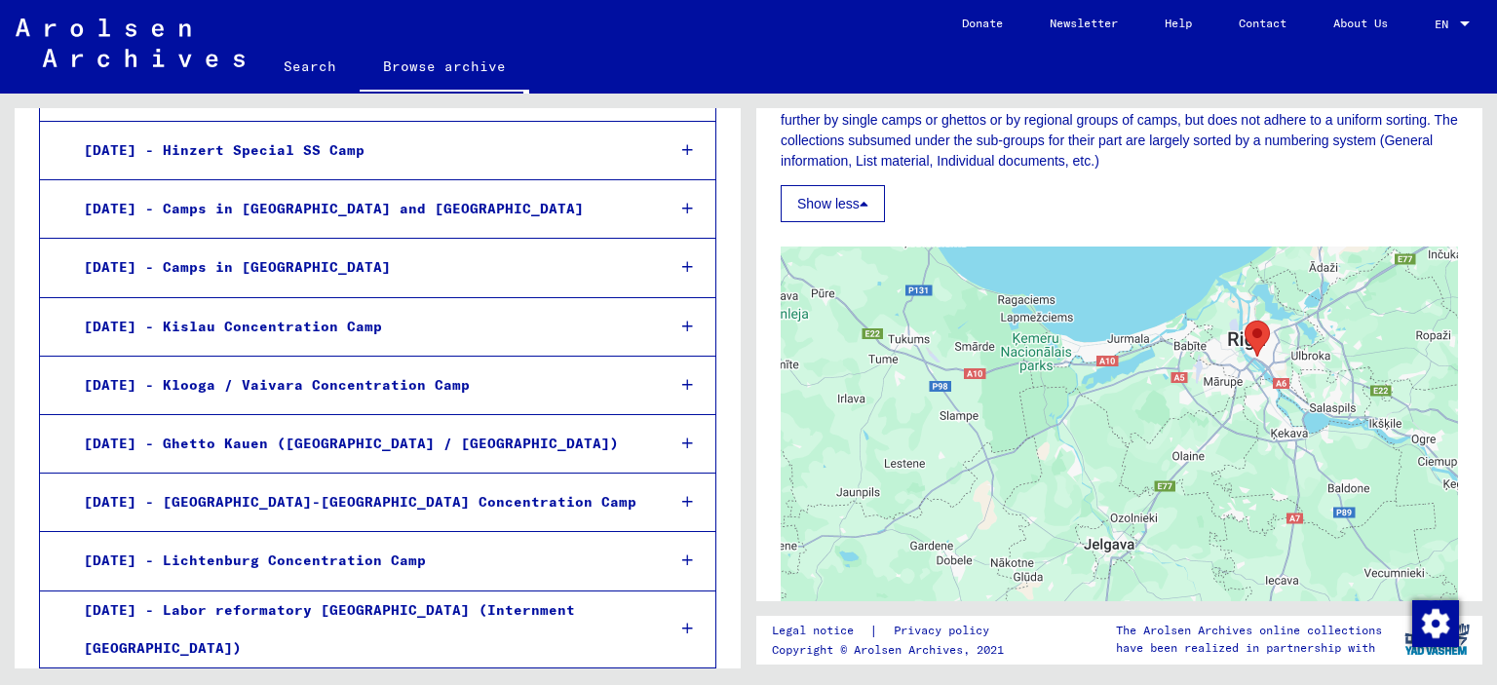
click at [1244, 321] on area "Riga (Kaiserwald) Concentration Camp and Riga Ghetto" at bounding box center [1244, 321] width 0 height 0
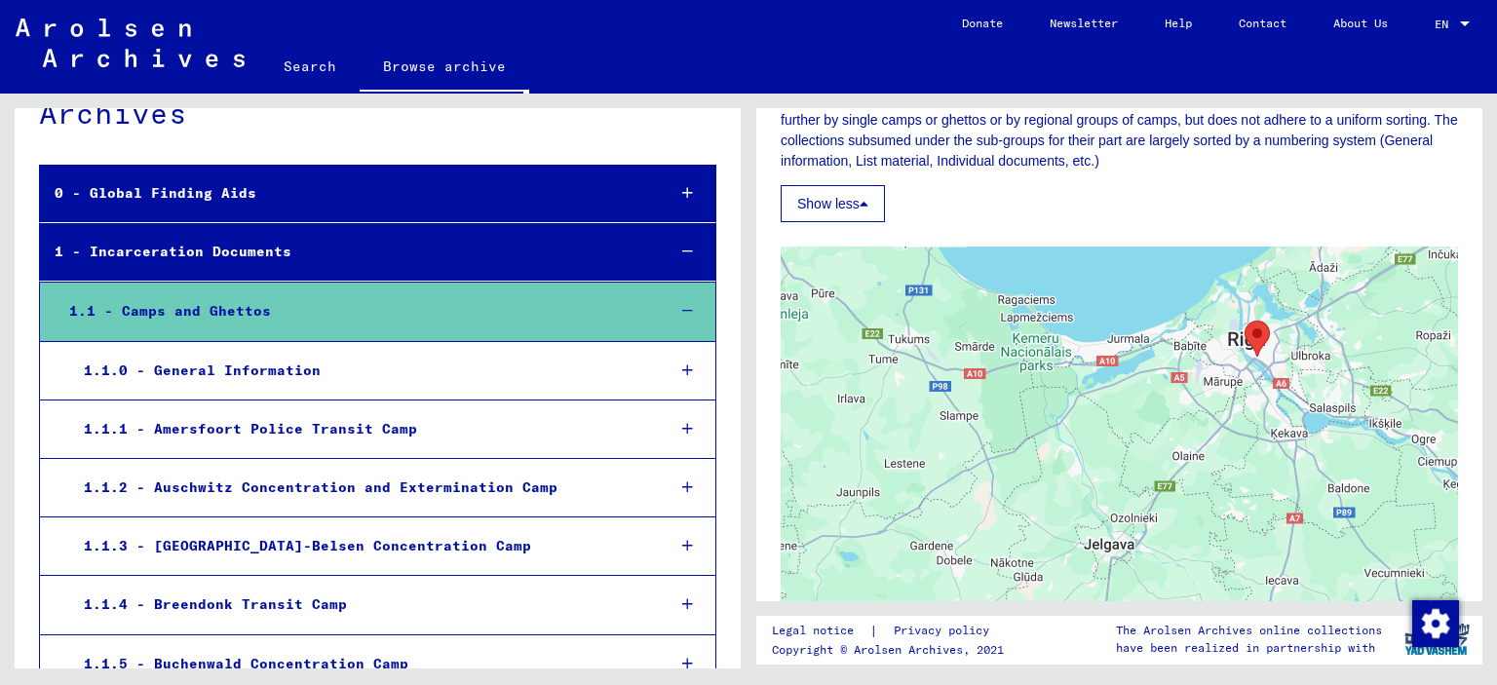
scroll to position [0, 0]
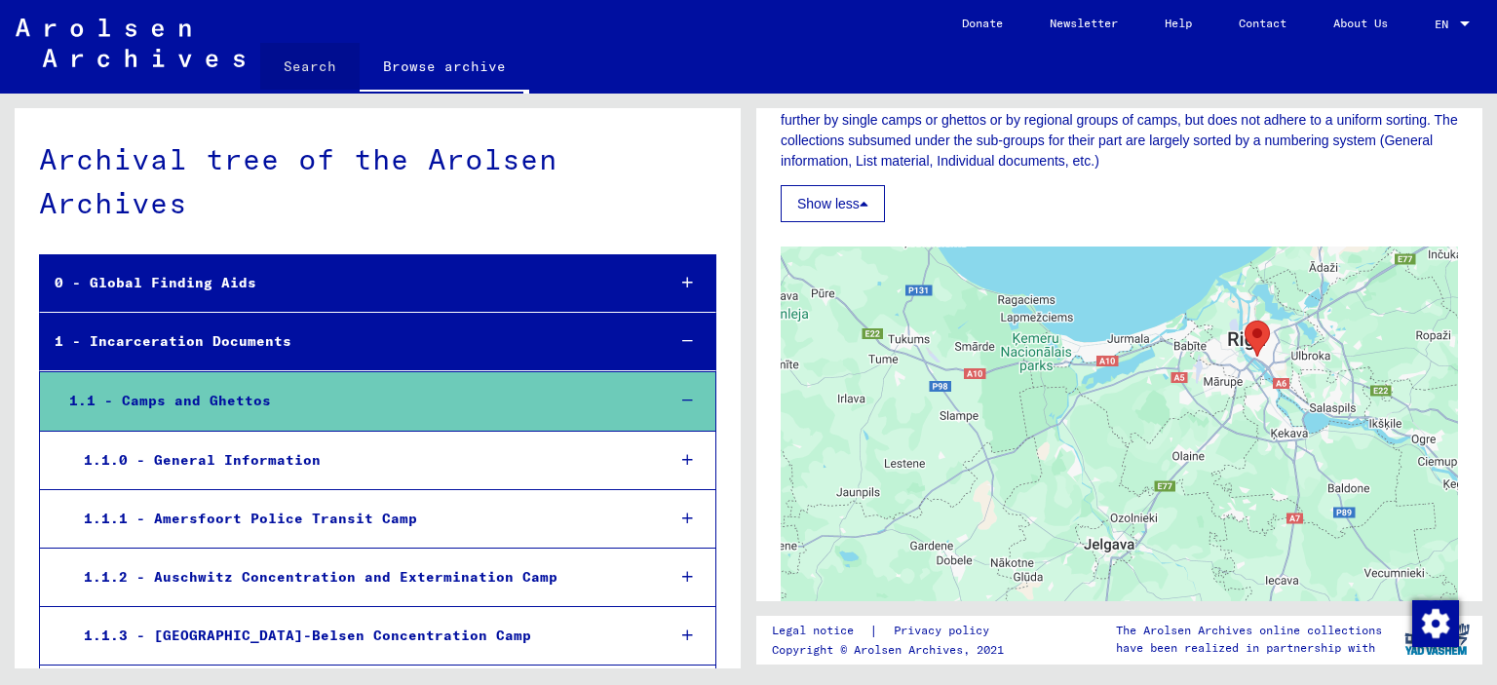
click at [312, 58] on link "Search" at bounding box center [309, 66] width 99 height 47
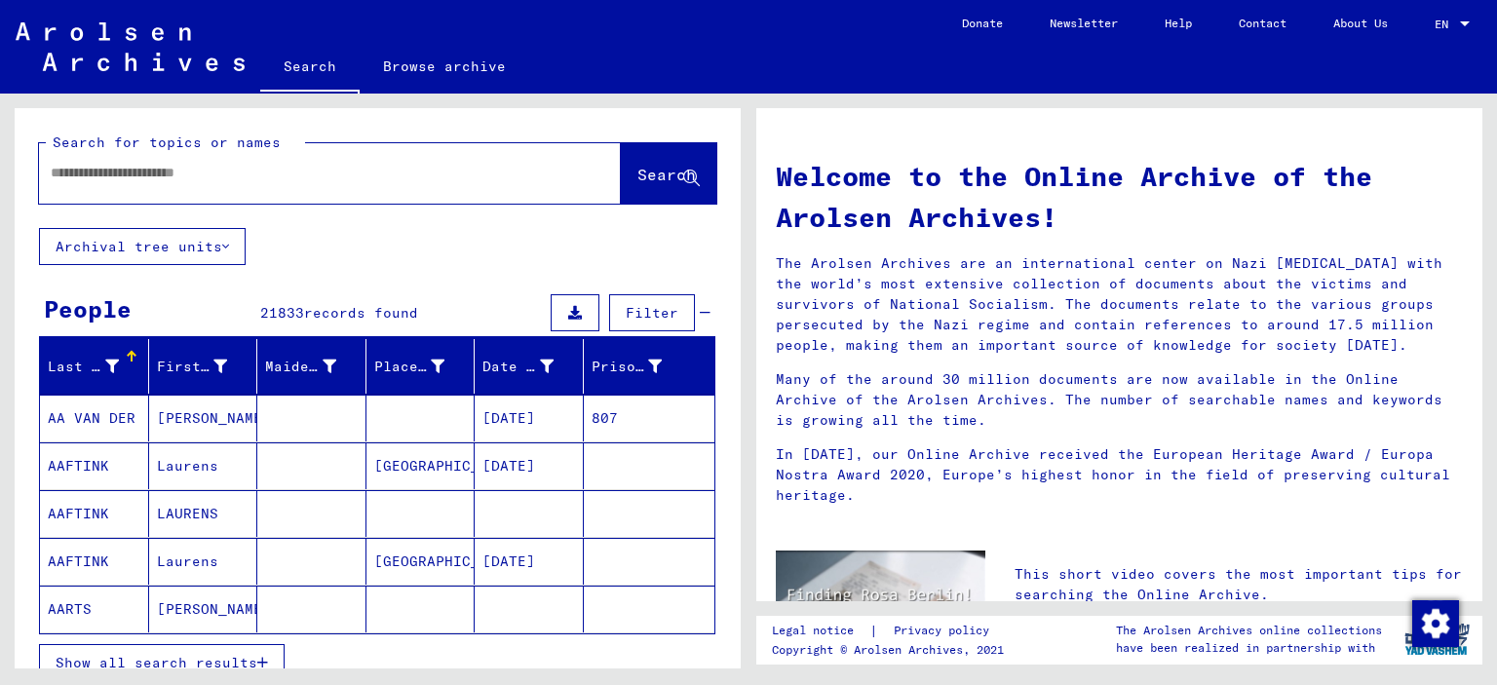
click at [226, 245] on icon at bounding box center [225, 247] width 7 height 14
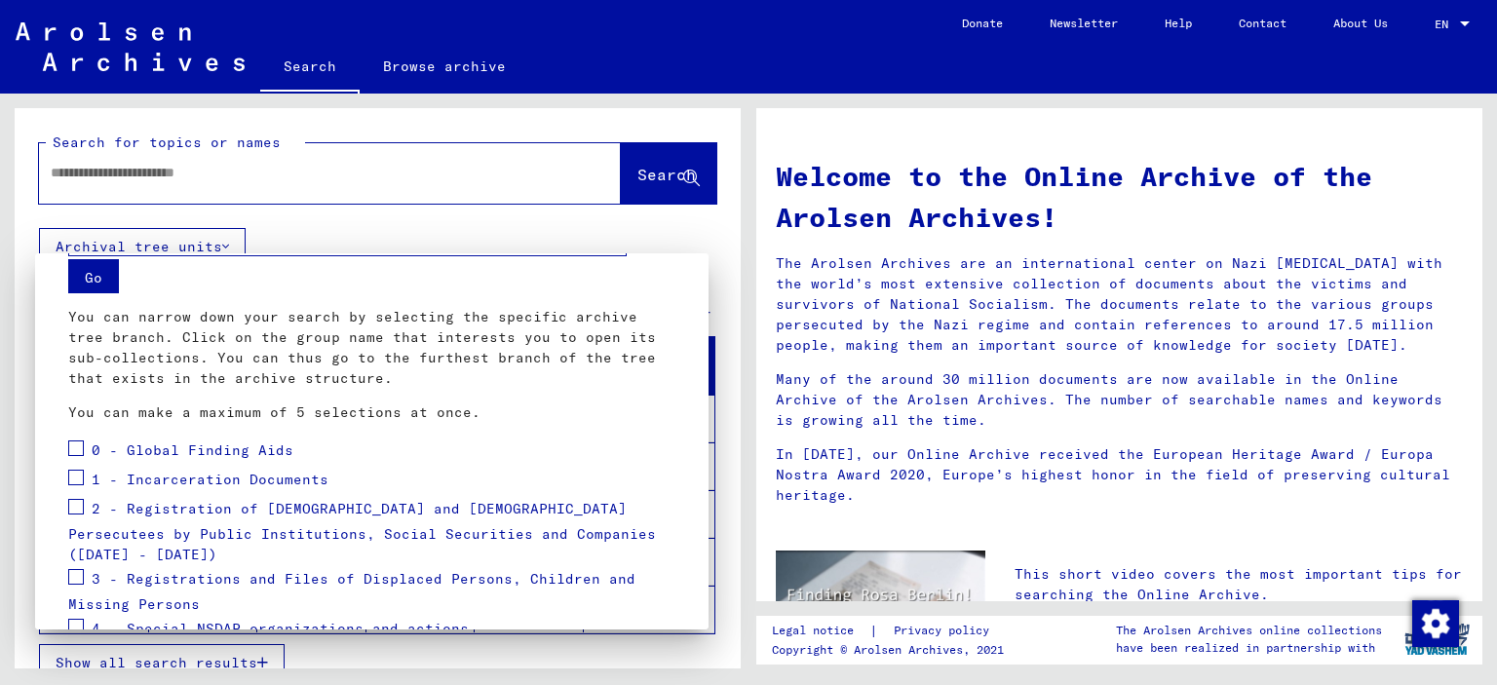
scroll to position [97, 0]
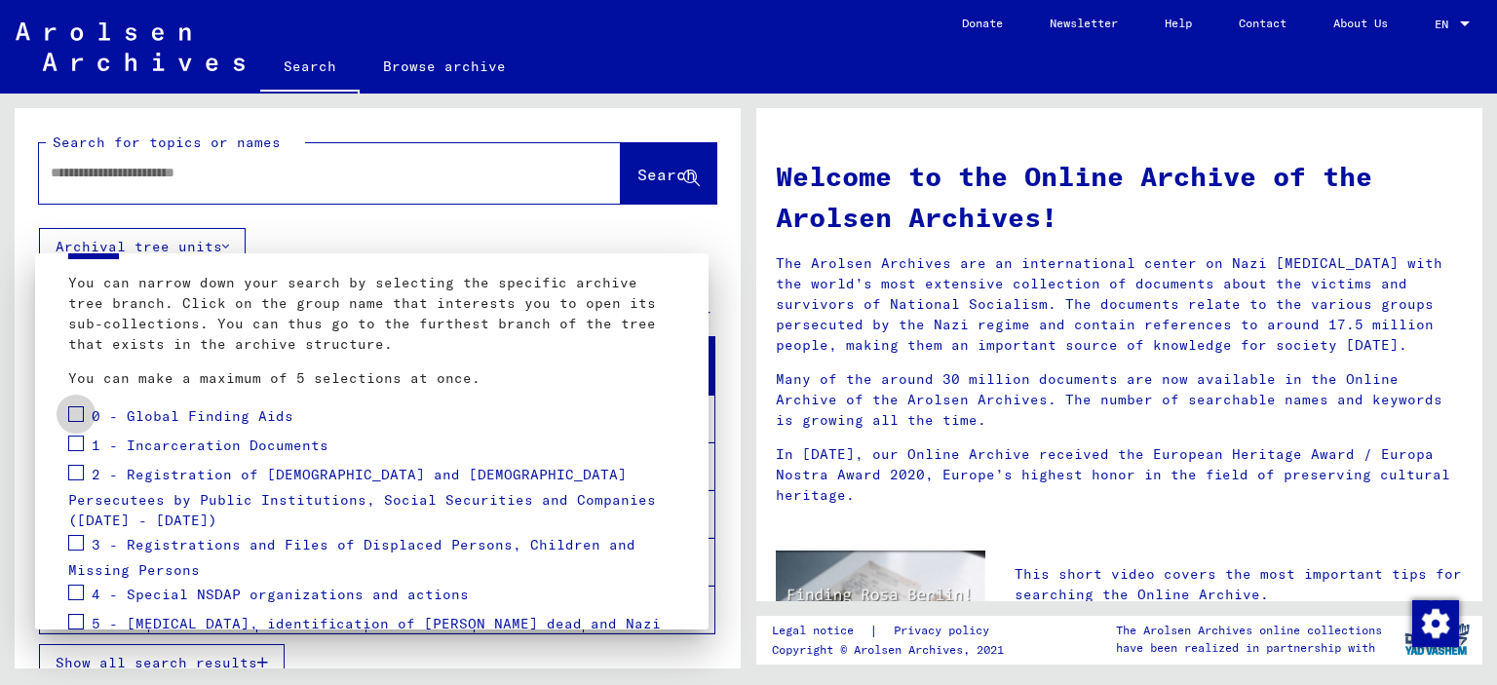
click at [72, 410] on span at bounding box center [76, 414] width 16 height 16
click at [66, 439] on mat-card "Go You can narrow down your search by selecting the specific archive tree branc…" at bounding box center [371, 504] width 627 height 650
click at [71, 443] on span at bounding box center [76, 444] width 16 height 16
click at [77, 478] on span at bounding box center [76, 473] width 16 height 16
click at [83, 535] on span at bounding box center [76, 543] width 16 height 16
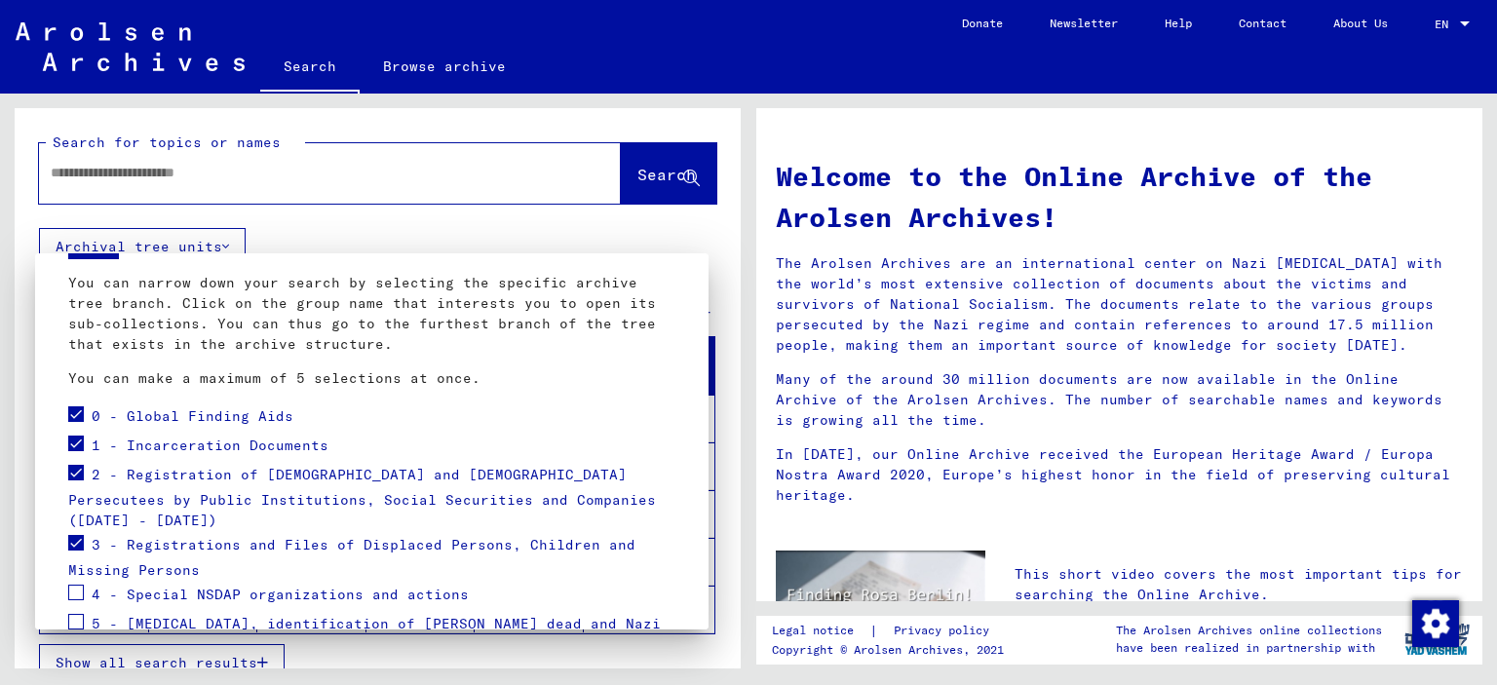
scroll to position [195, 0]
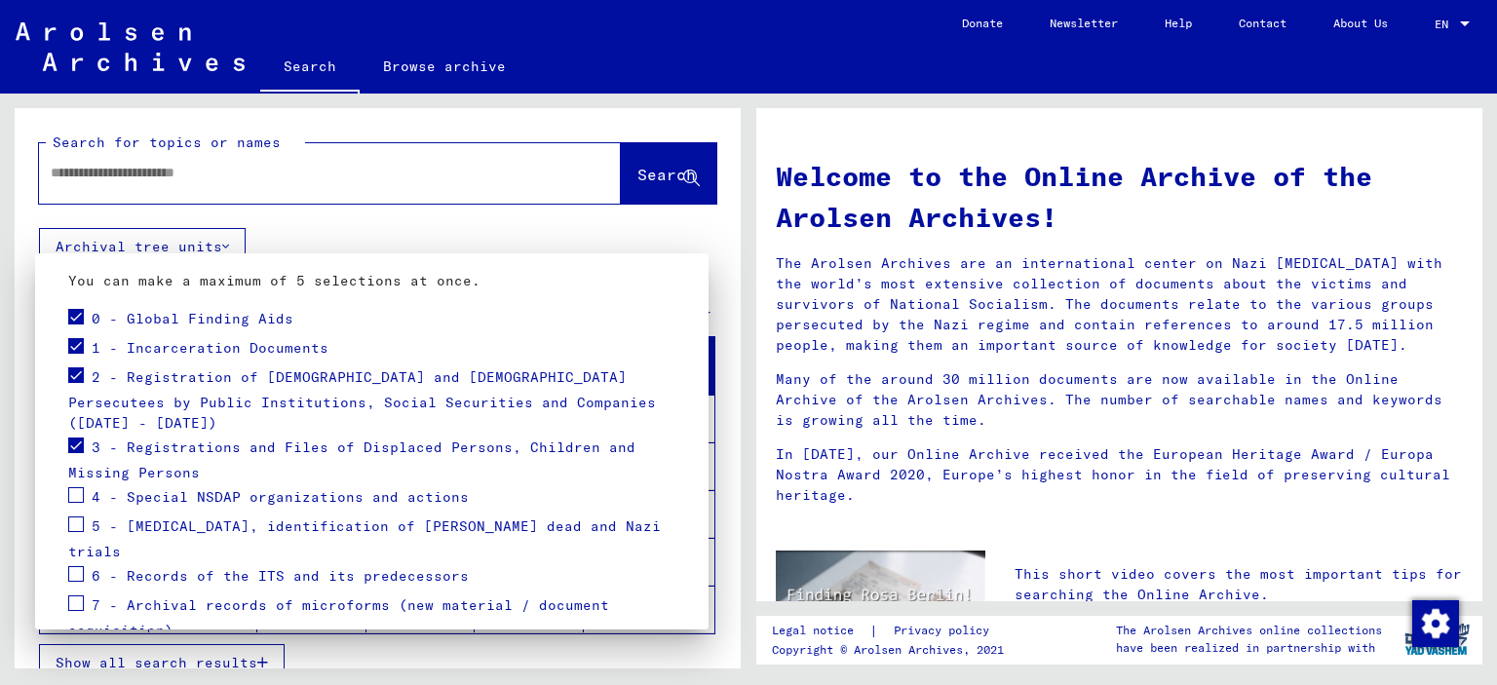
click at [76, 487] on span at bounding box center [76, 495] width 16 height 16
click at [82, 516] on span at bounding box center [76, 524] width 16 height 16
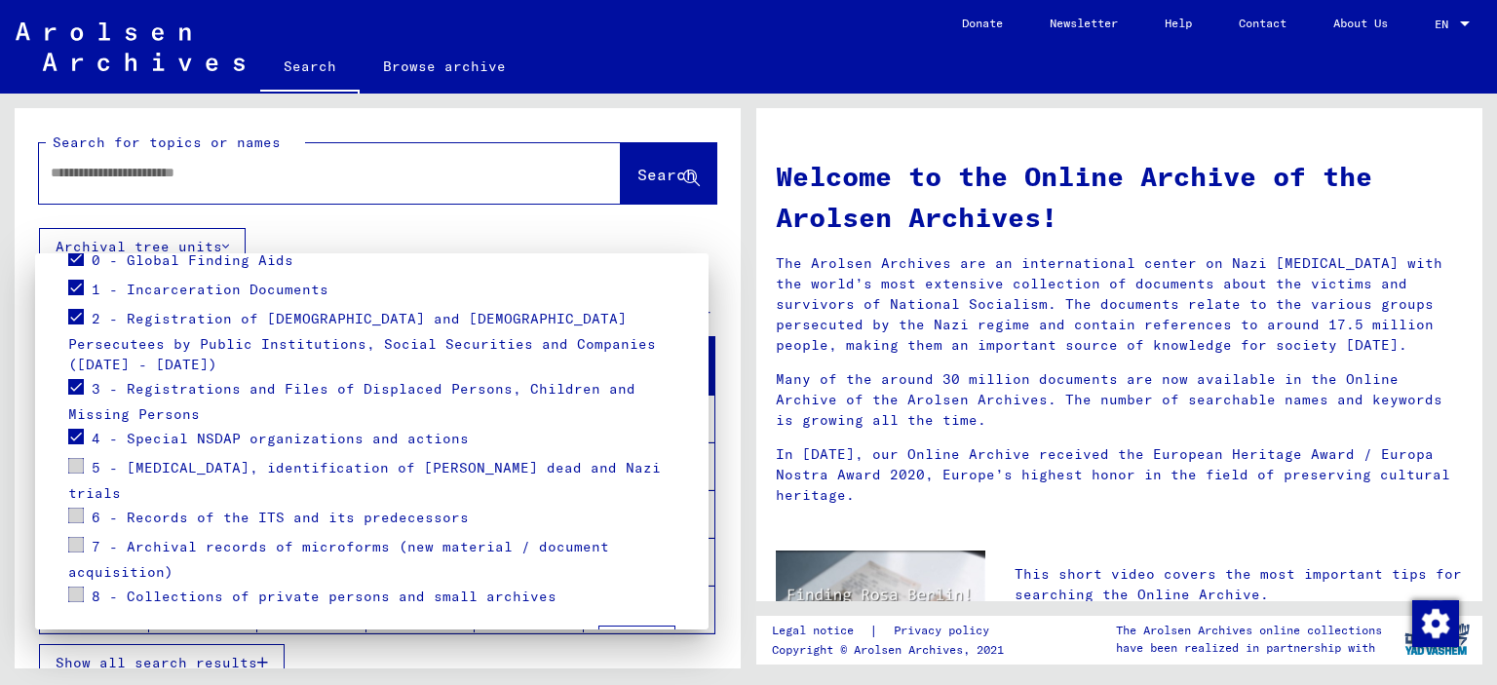
scroll to position [278, 0]
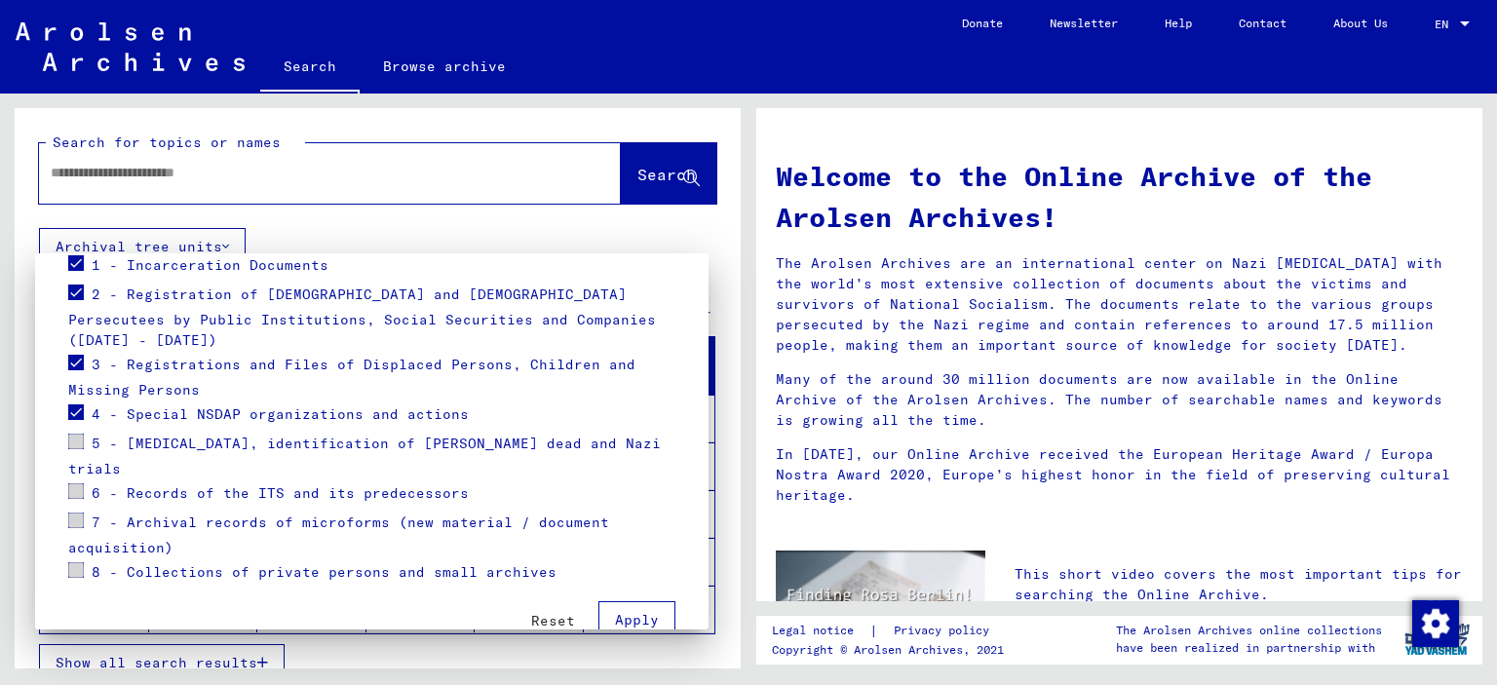
click at [76, 562] on span at bounding box center [76, 570] width 16 height 16
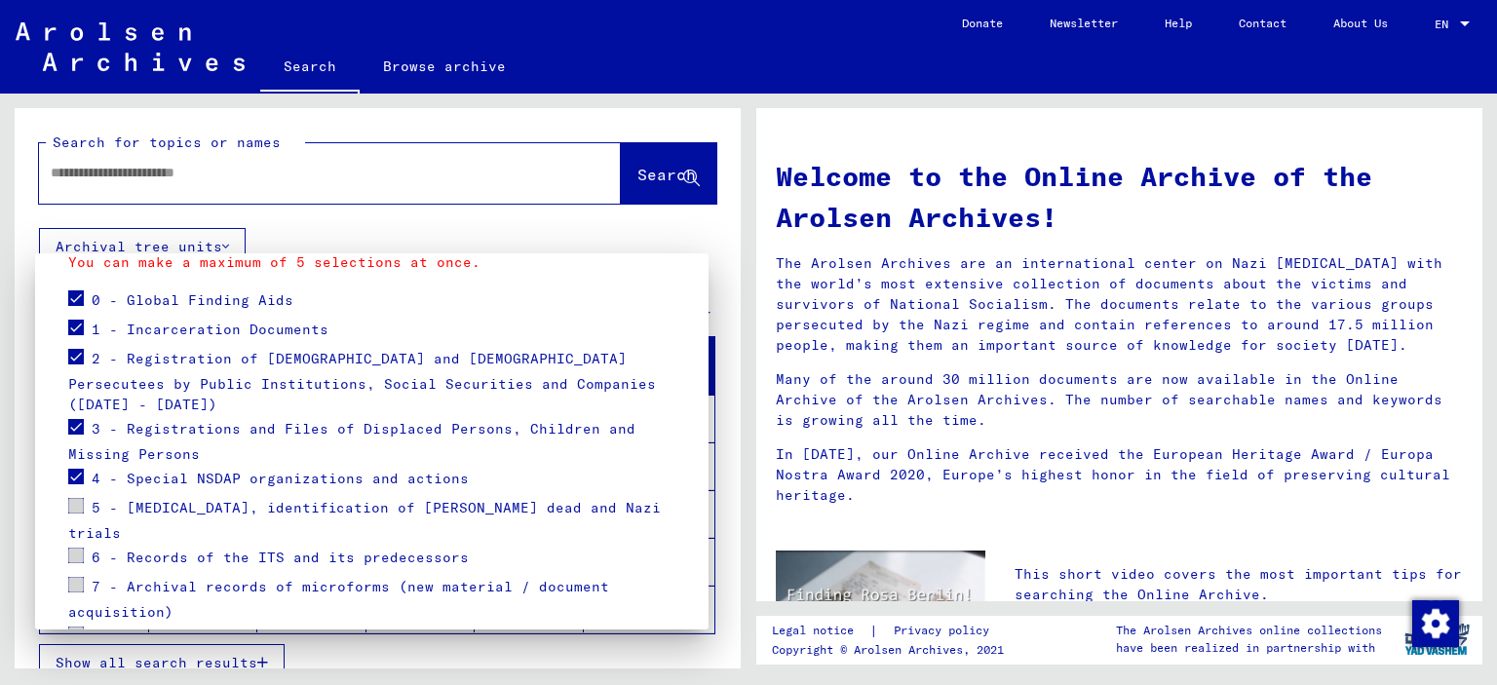
scroll to position [180, 0]
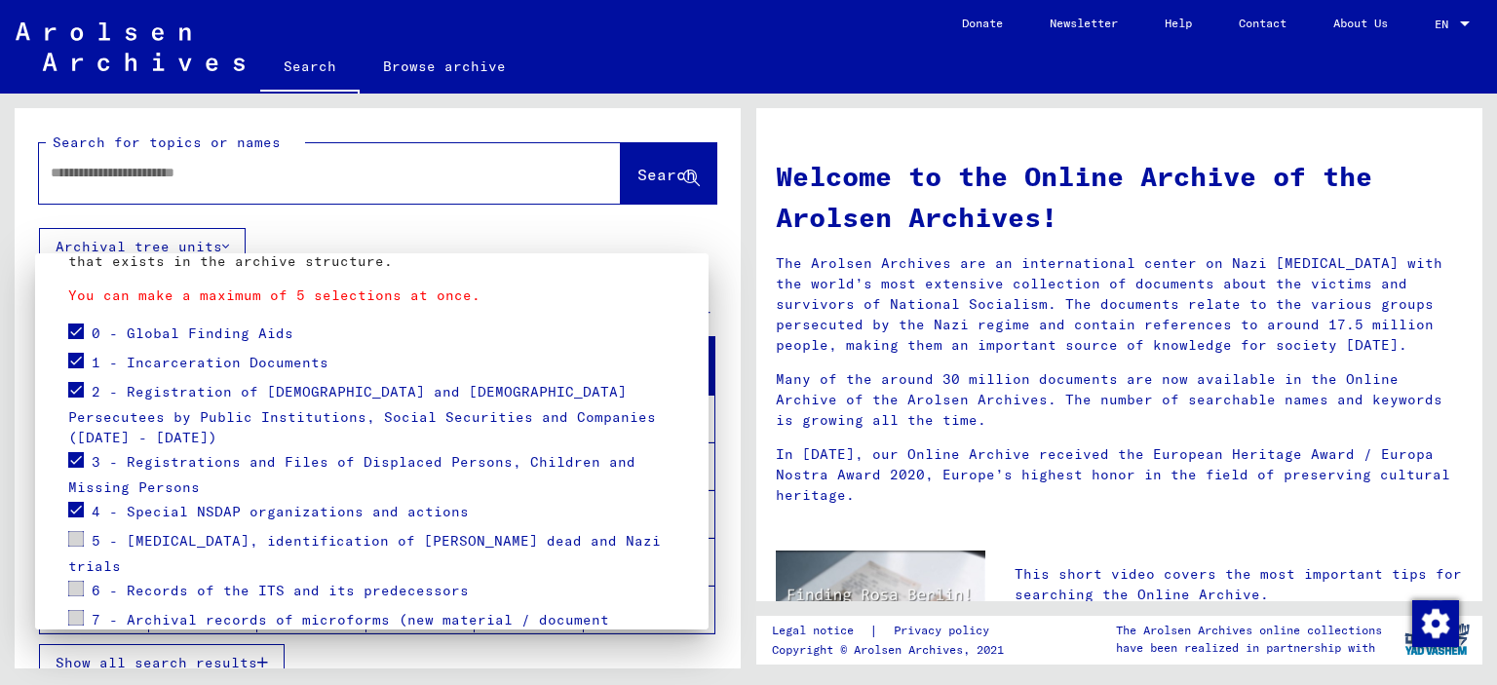
click at [70, 452] on span at bounding box center [76, 460] width 16 height 16
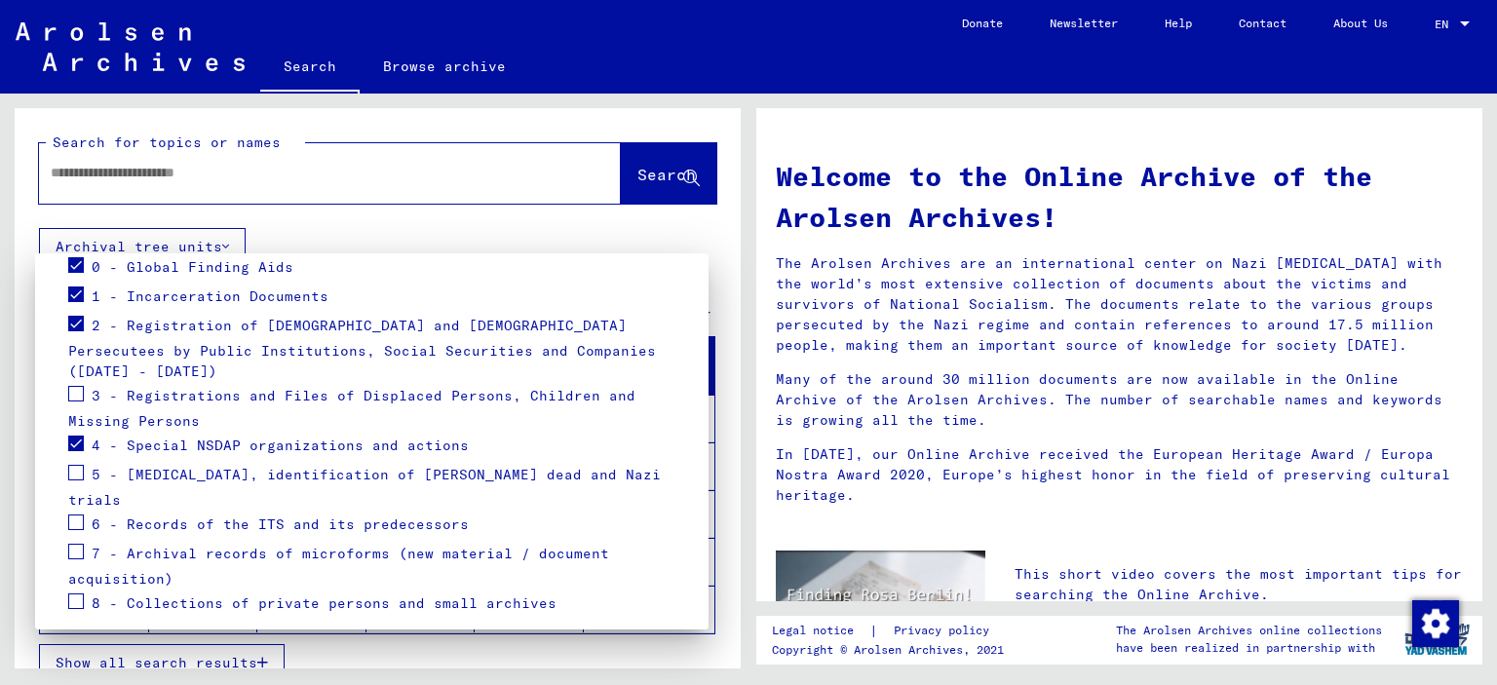
scroll to position [278, 0]
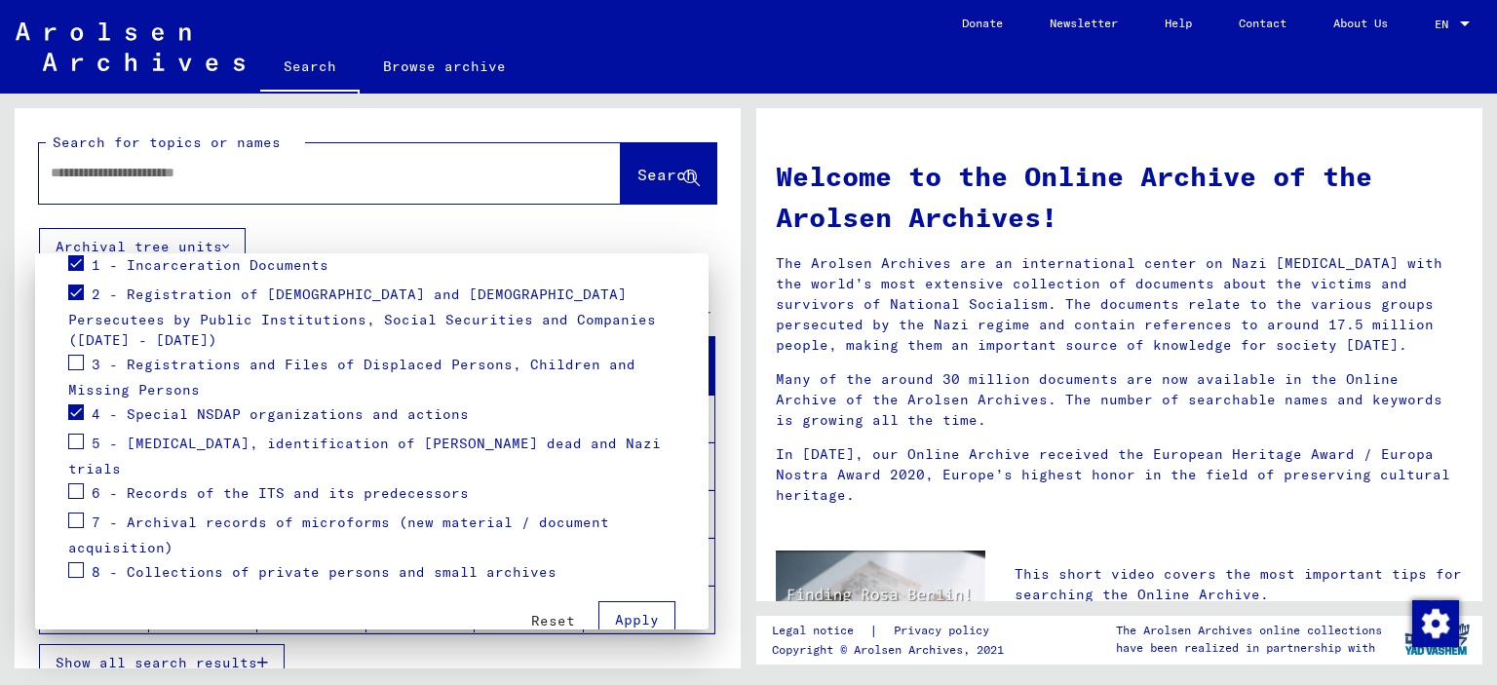
click at [61, 526] on mat-card "Go You can narrow down your search by selecting the specific archive tree branc…" at bounding box center [371, 324] width 627 height 650
click at [76, 562] on span at bounding box center [76, 570] width 16 height 16
click at [615, 611] on span "Apply" at bounding box center [637, 620] width 44 height 18
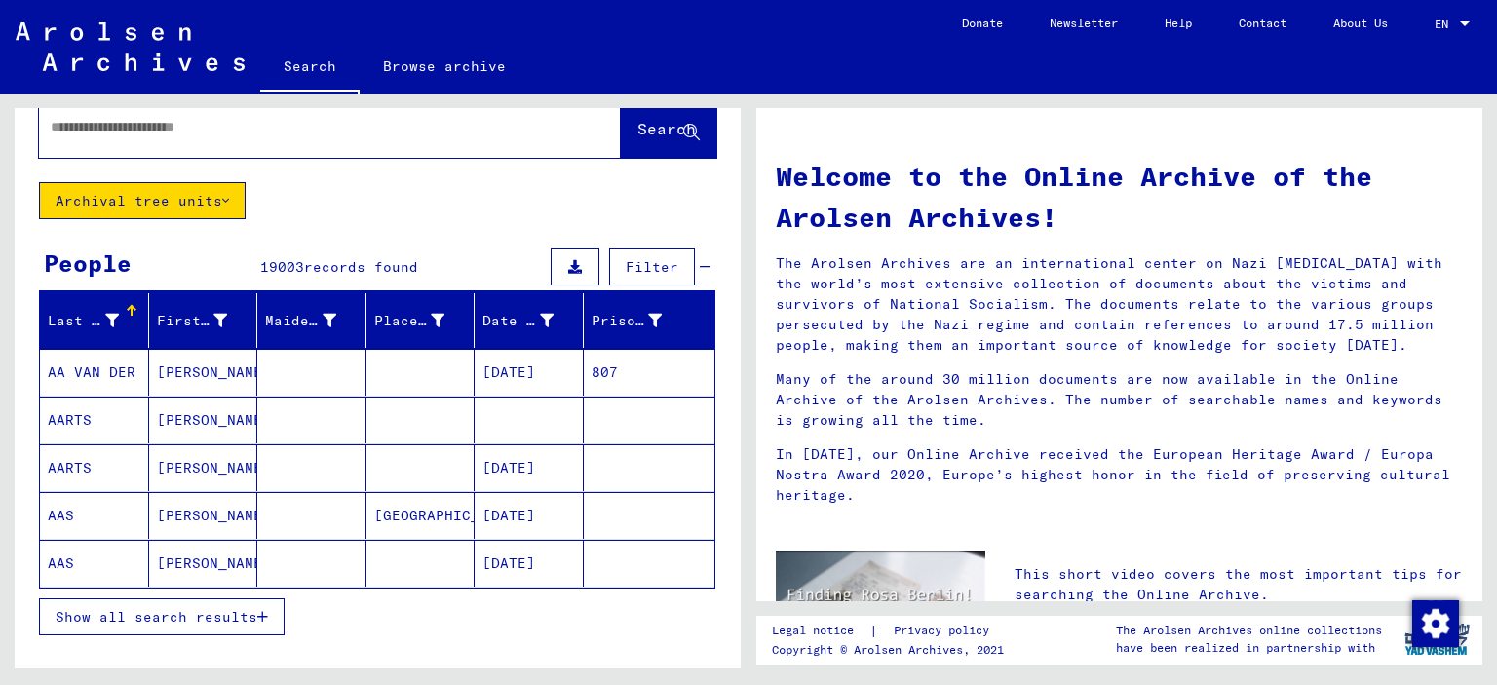
scroll to position [0, 0]
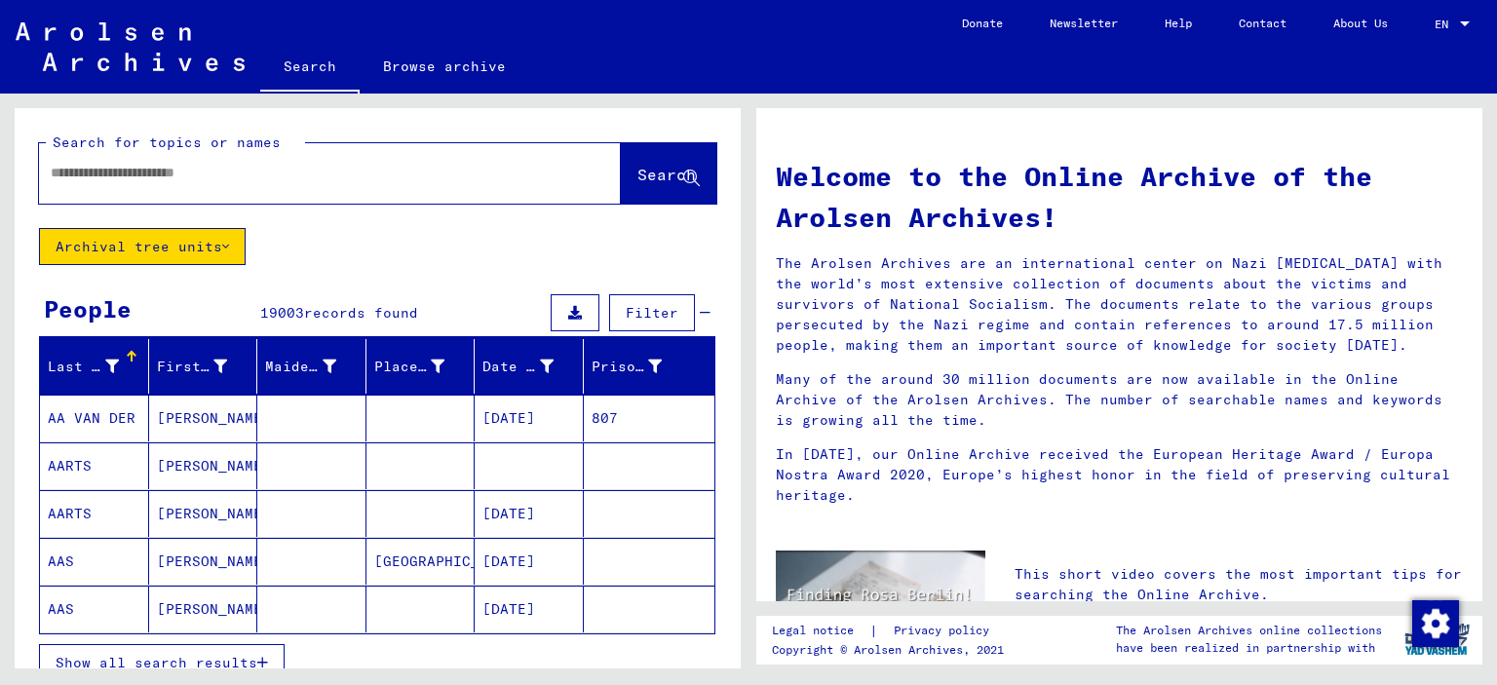
click at [193, 177] on input "text" at bounding box center [307, 173] width 512 height 20
type input "*****"
click at [637, 168] on span "Search" at bounding box center [666, 174] width 58 height 19
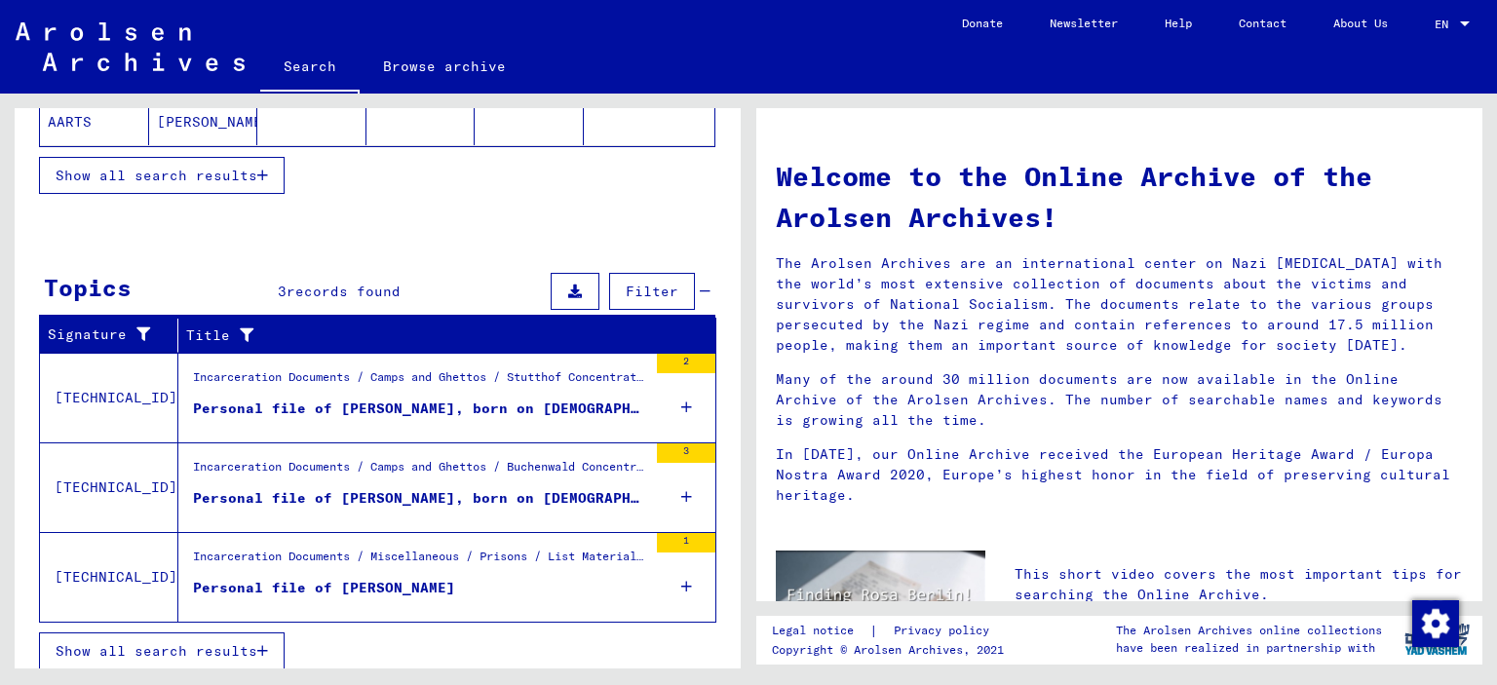
scroll to position [492, 0]
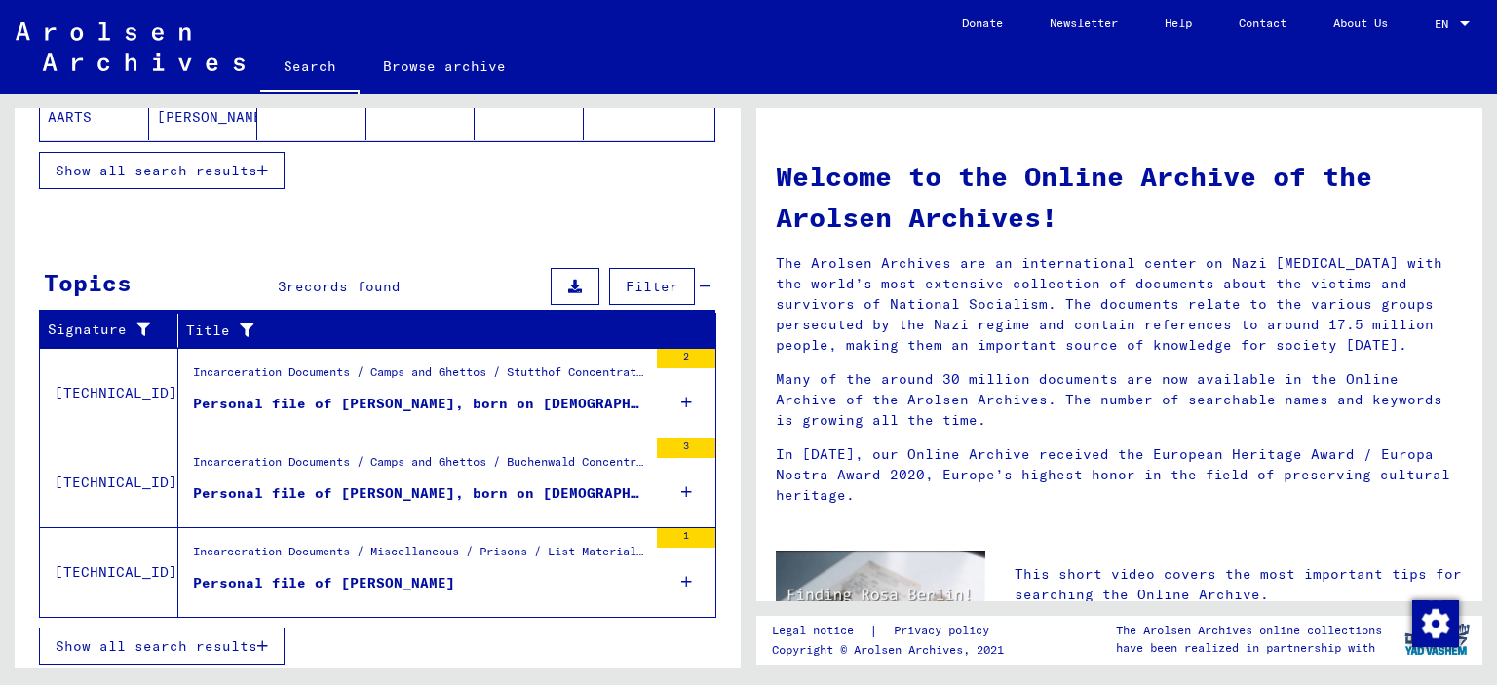
click at [681, 575] on icon at bounding box center [686, 582] width 11 height 68
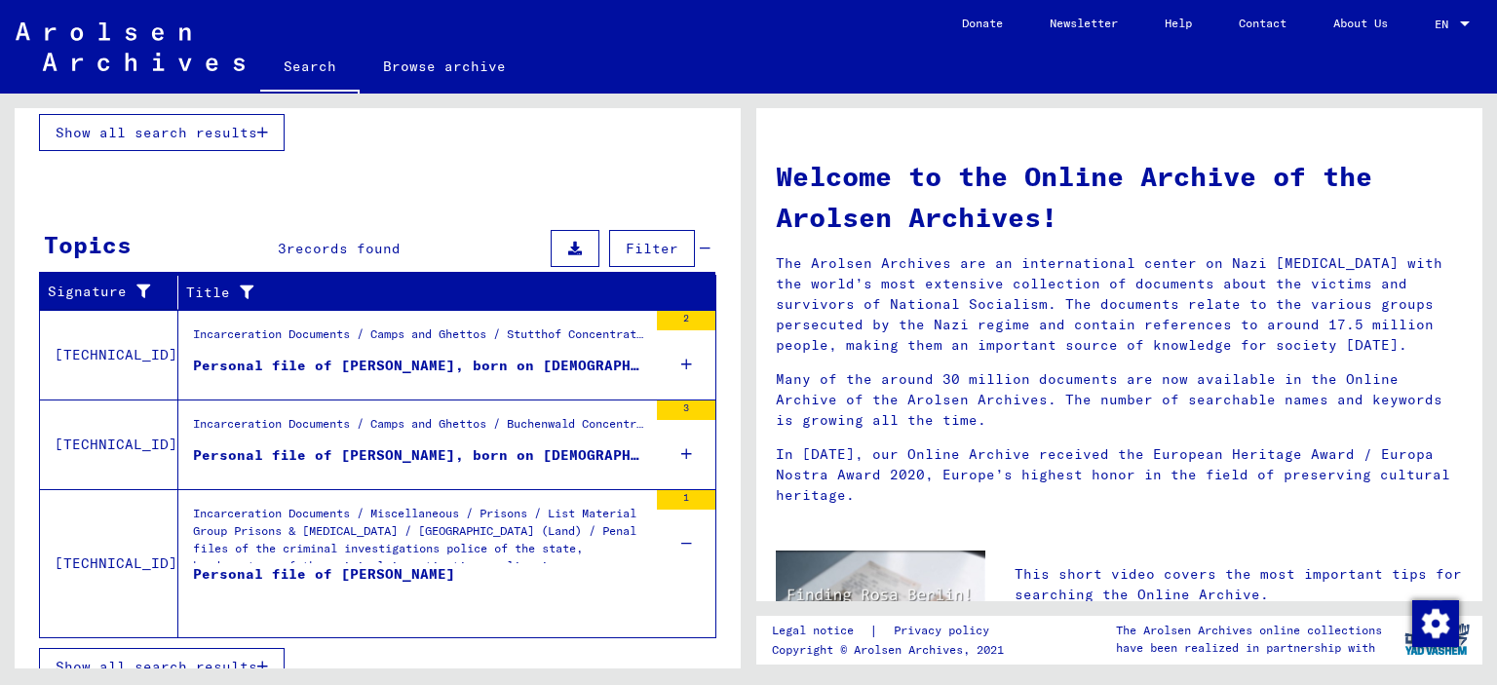
scroll to position [551, 0]
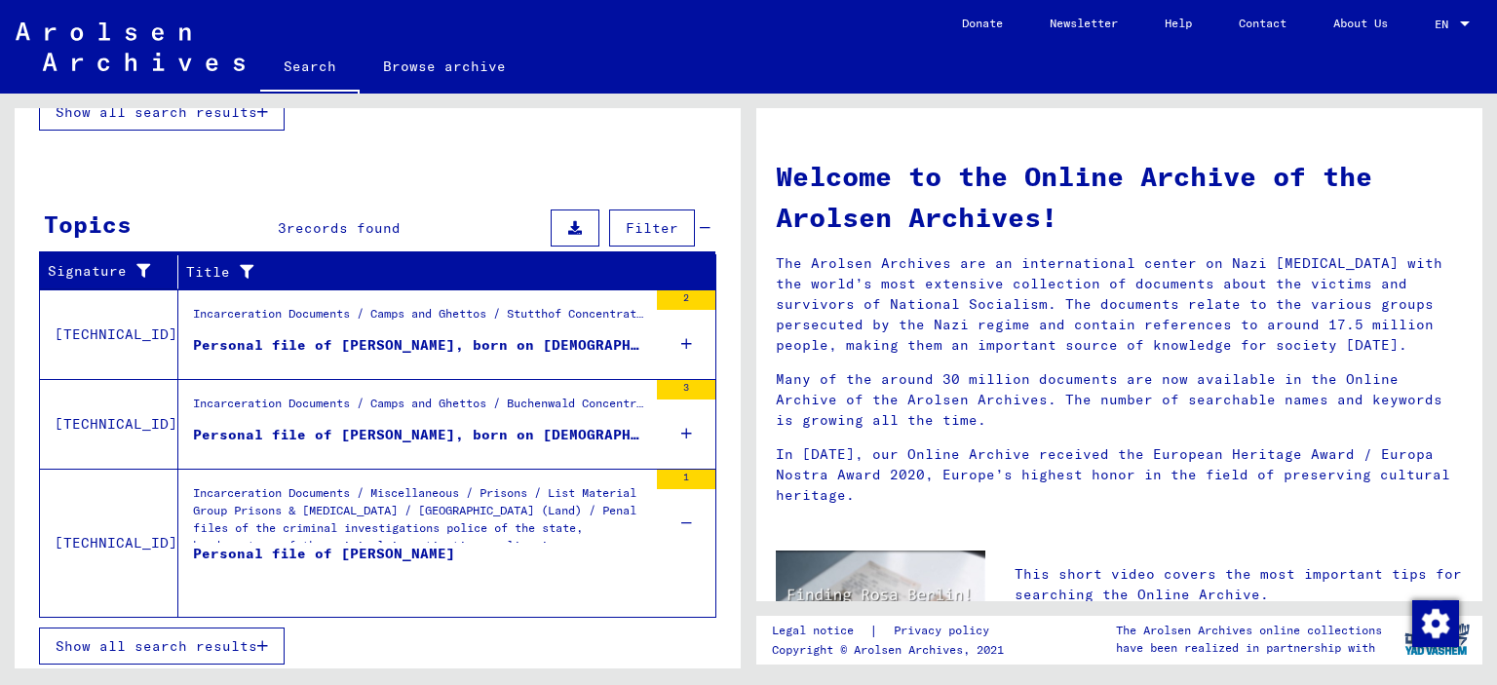
click at [681, 424] on icon at bounding box center [686, 433] width 11 height 68
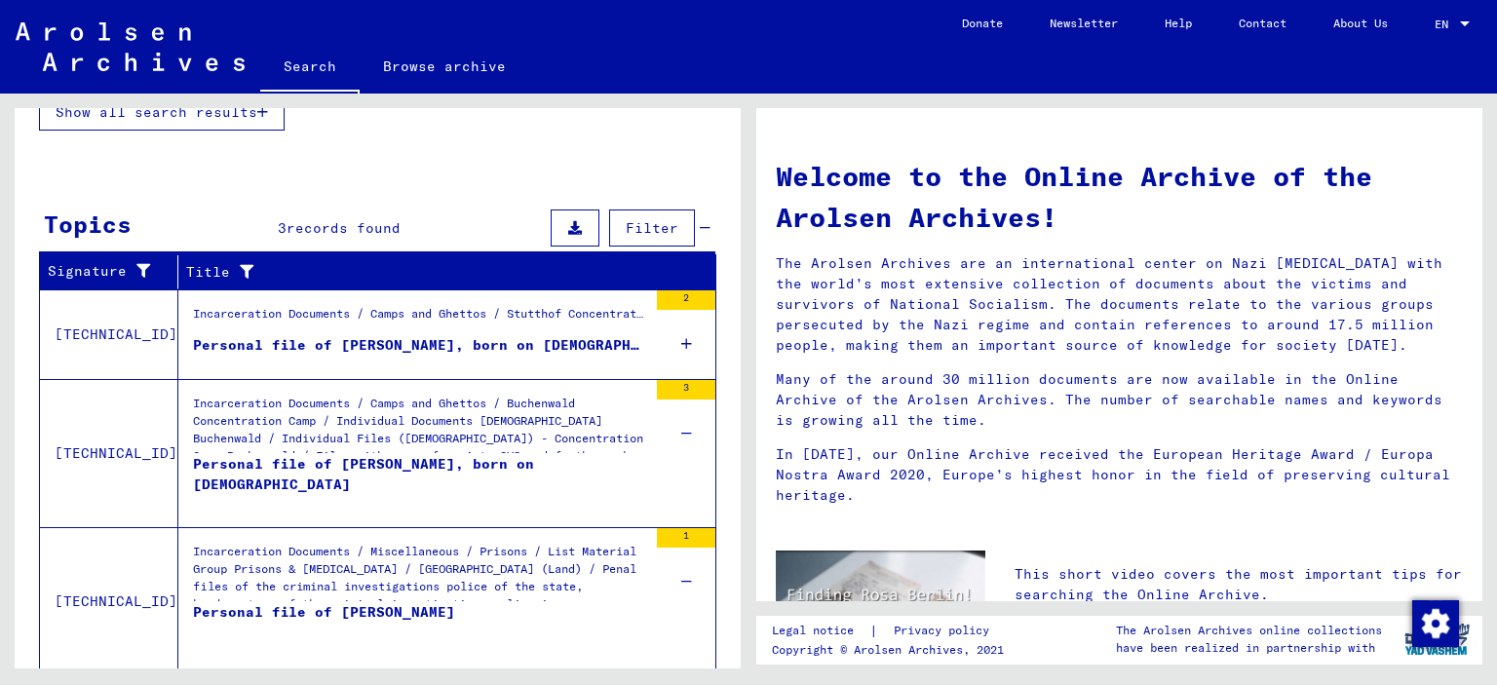
click at [343, 456] on div "Personal file of [PERSON_NAME], born on [DEMOGRAPHIC_DATA]" at bounding box center [420, 483] width 454 height 58
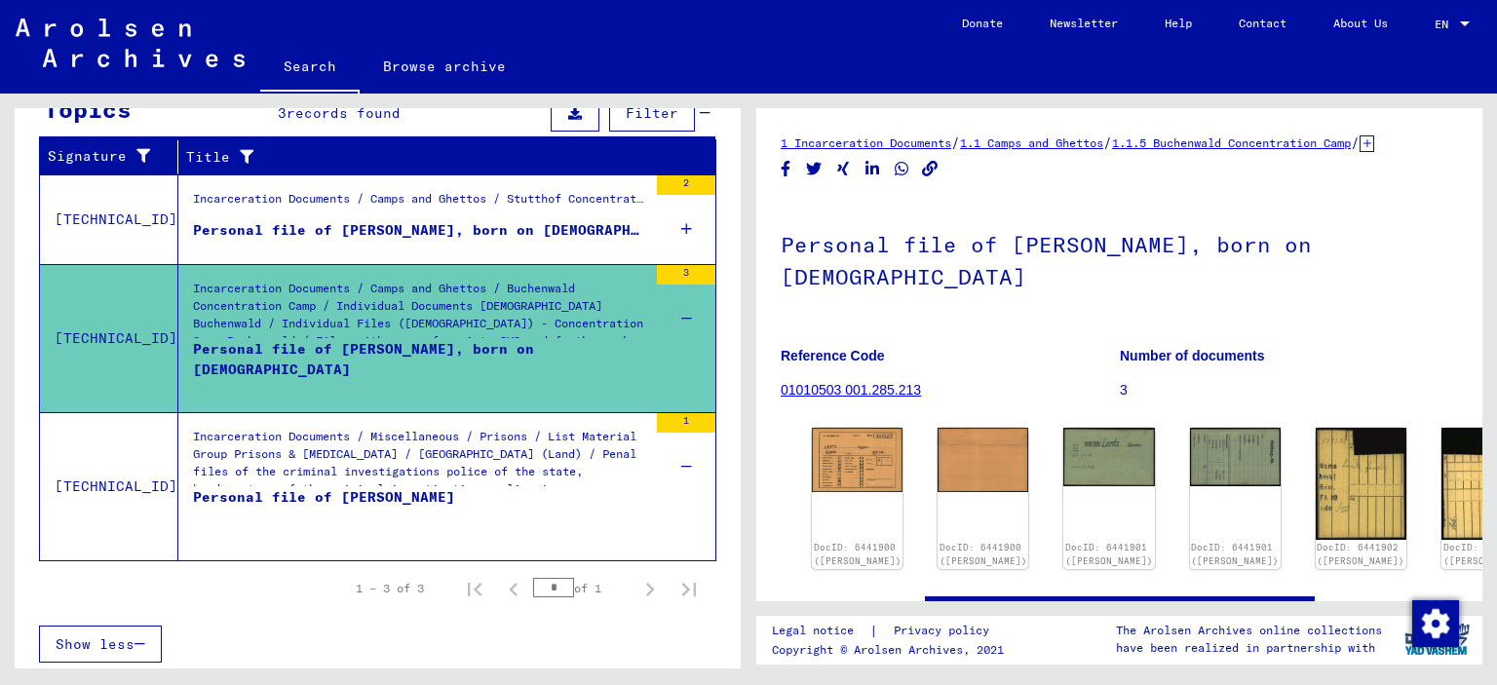
click at [507, 213] on figure "Incarceration Documents / Camps and Ghettos / Stutthof Concentration Camp / Ind…" at bounding box center [420, 204] width 454 height 29
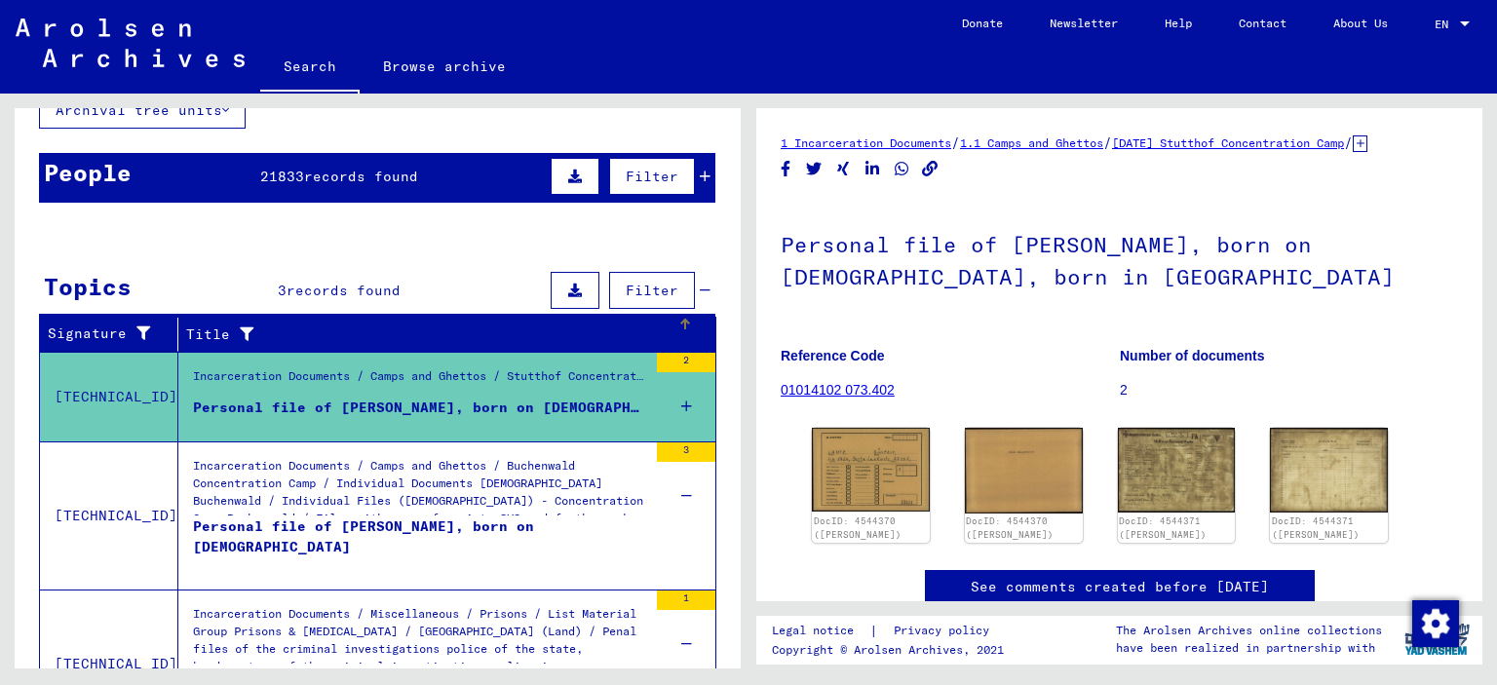
scroll to position [119, 0]
